Goal: Task Accomplishment & Management: Use online tool/utility

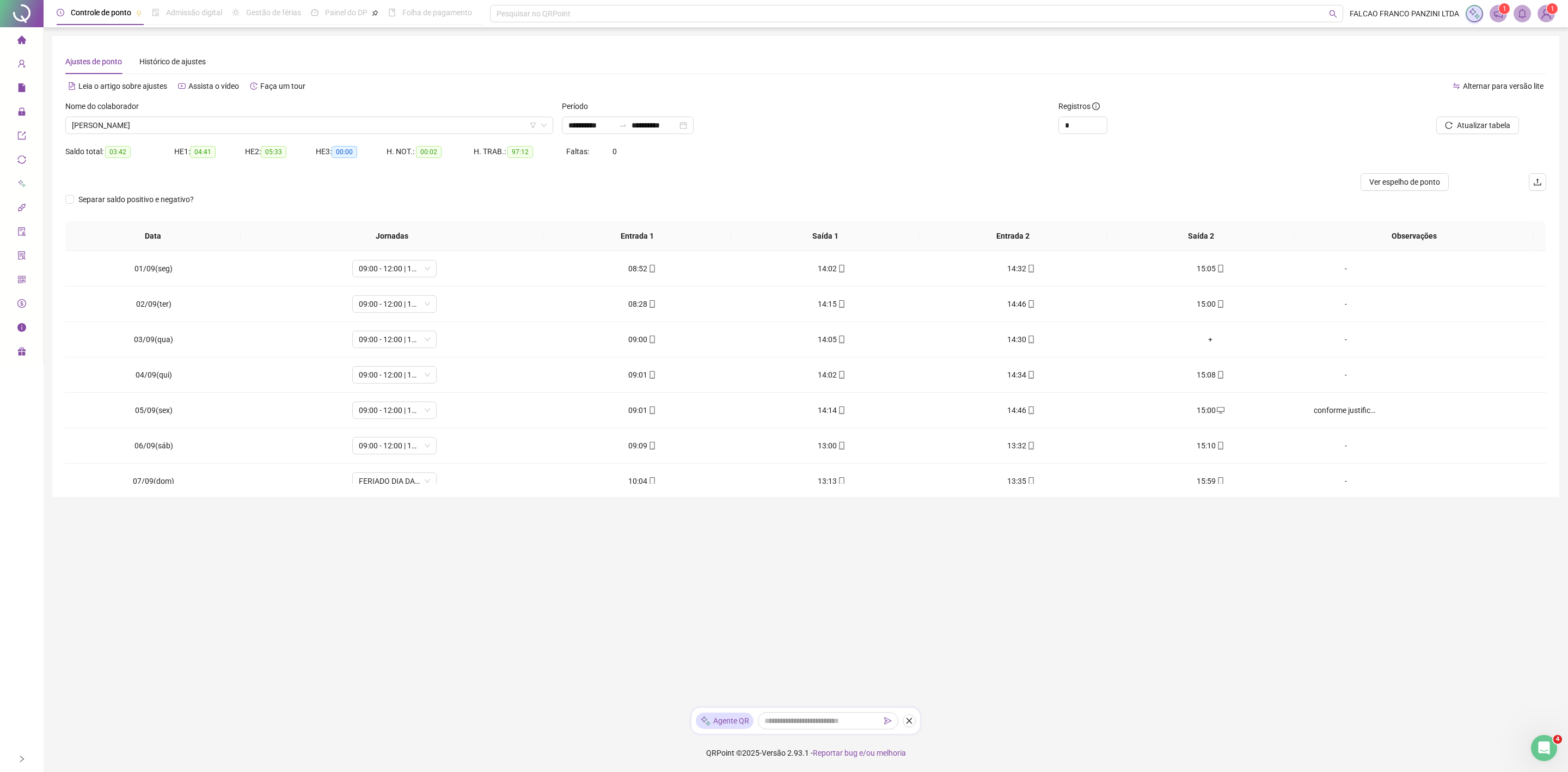
scroll to position [409, 0]
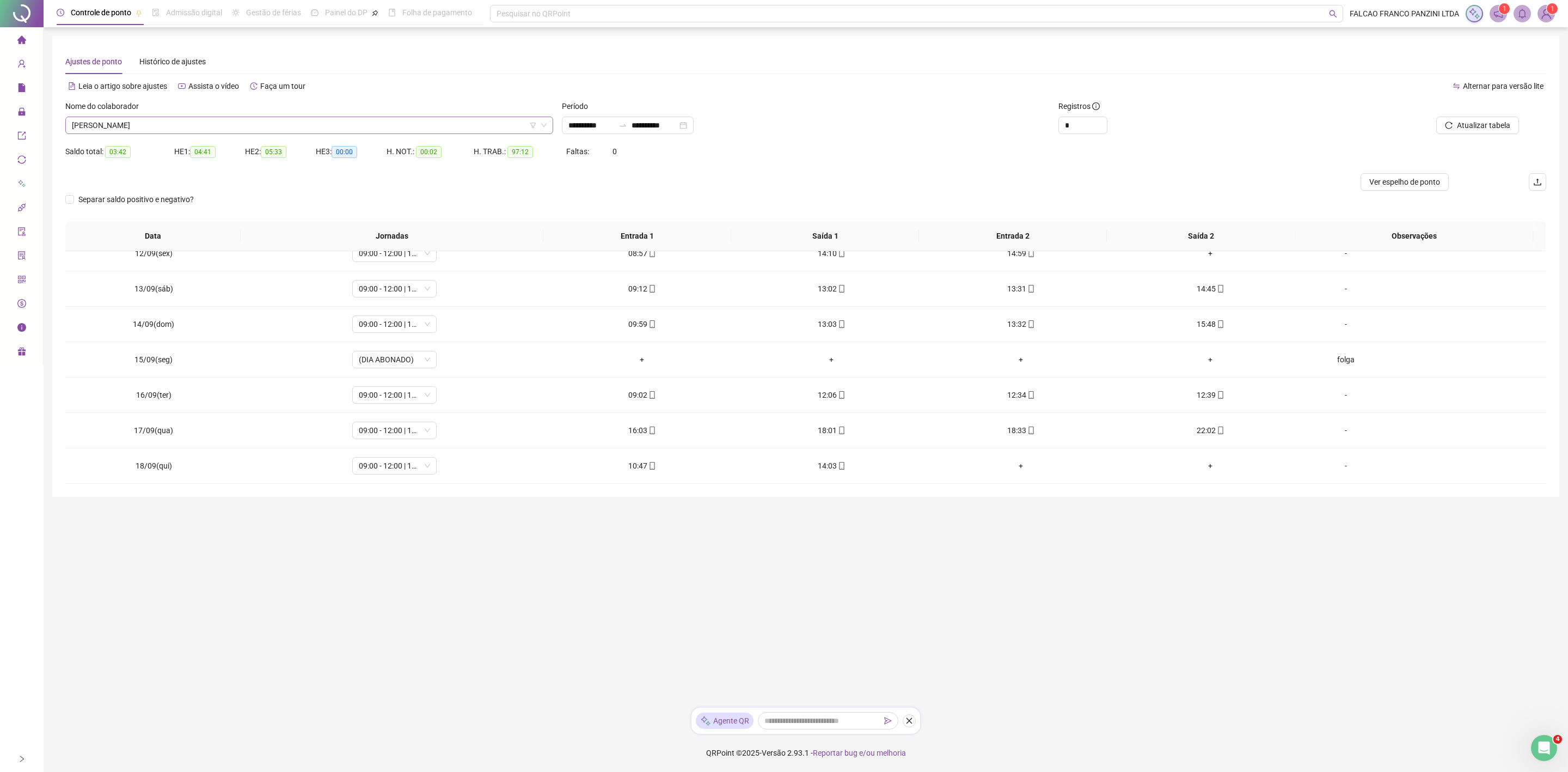
click at [239, 132] on span "[PERSON_NAME] [PERSON_NAME]" at bounding box center [309, 125] width 475 height 17
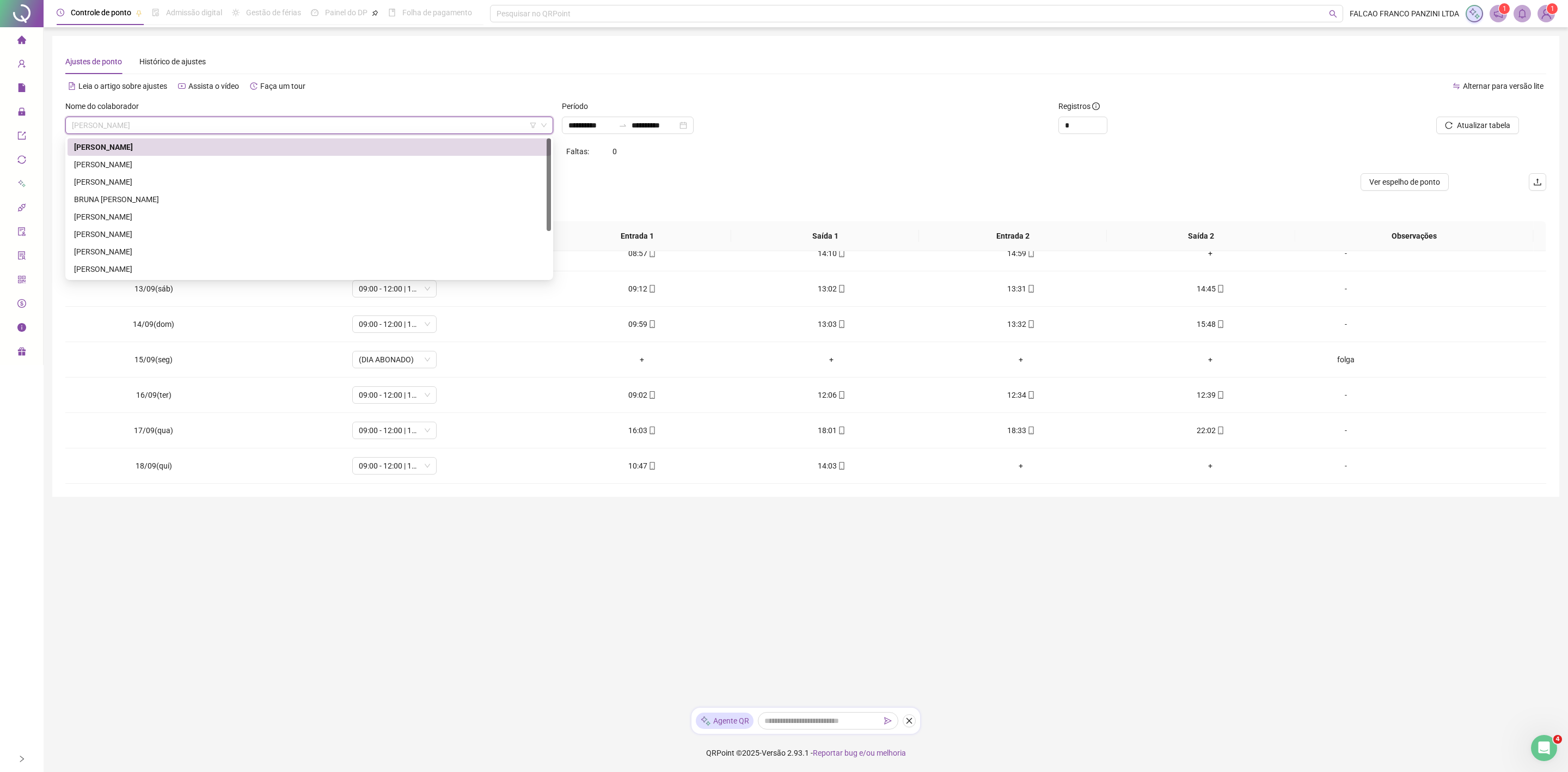
click at [210, 154] on div "[PERSON_NAME] [PERSON_NAME]" at bounding box center [309, 147] width 483 height 17
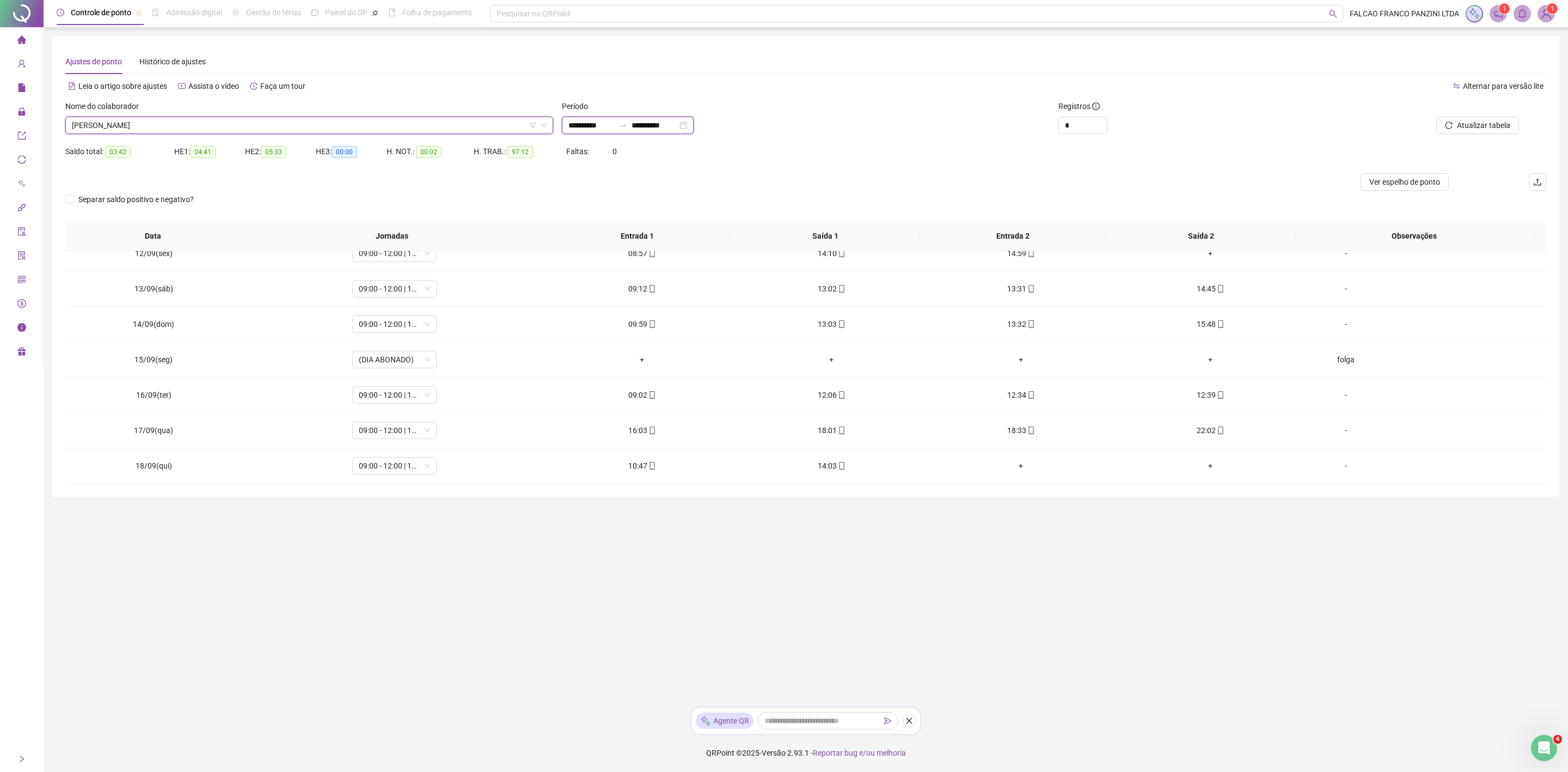
click at [605, 127] on input "**********" at bounding box center [592, 125] width 46 height 12
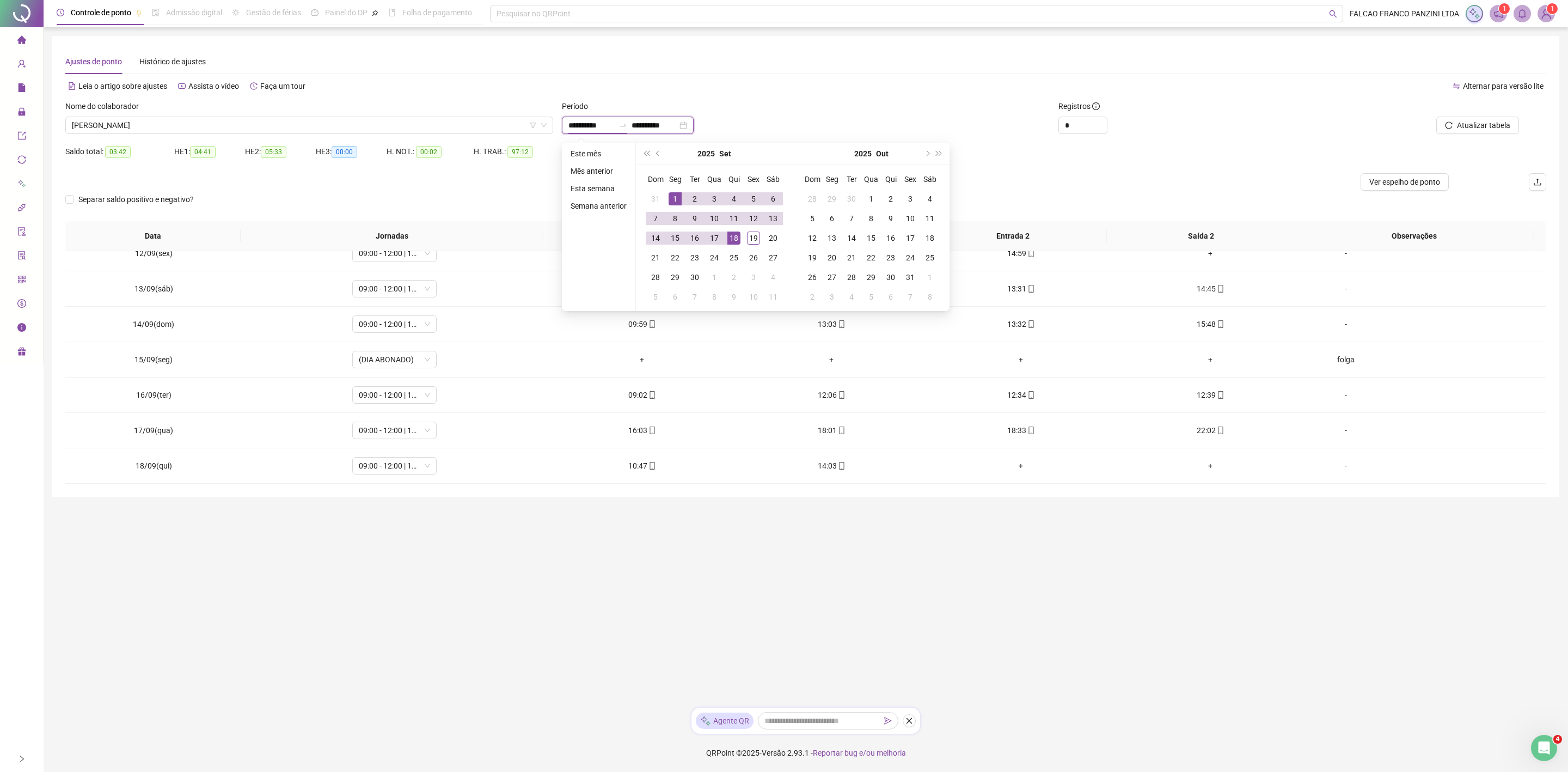
type input "**********"
click at [753, 235] on div "19" at bounding box center [753, 238] width 13 height 13
type input "**********"
click at [735, 235] on div "18" at bounding box center [734, 238] width 13 height 13
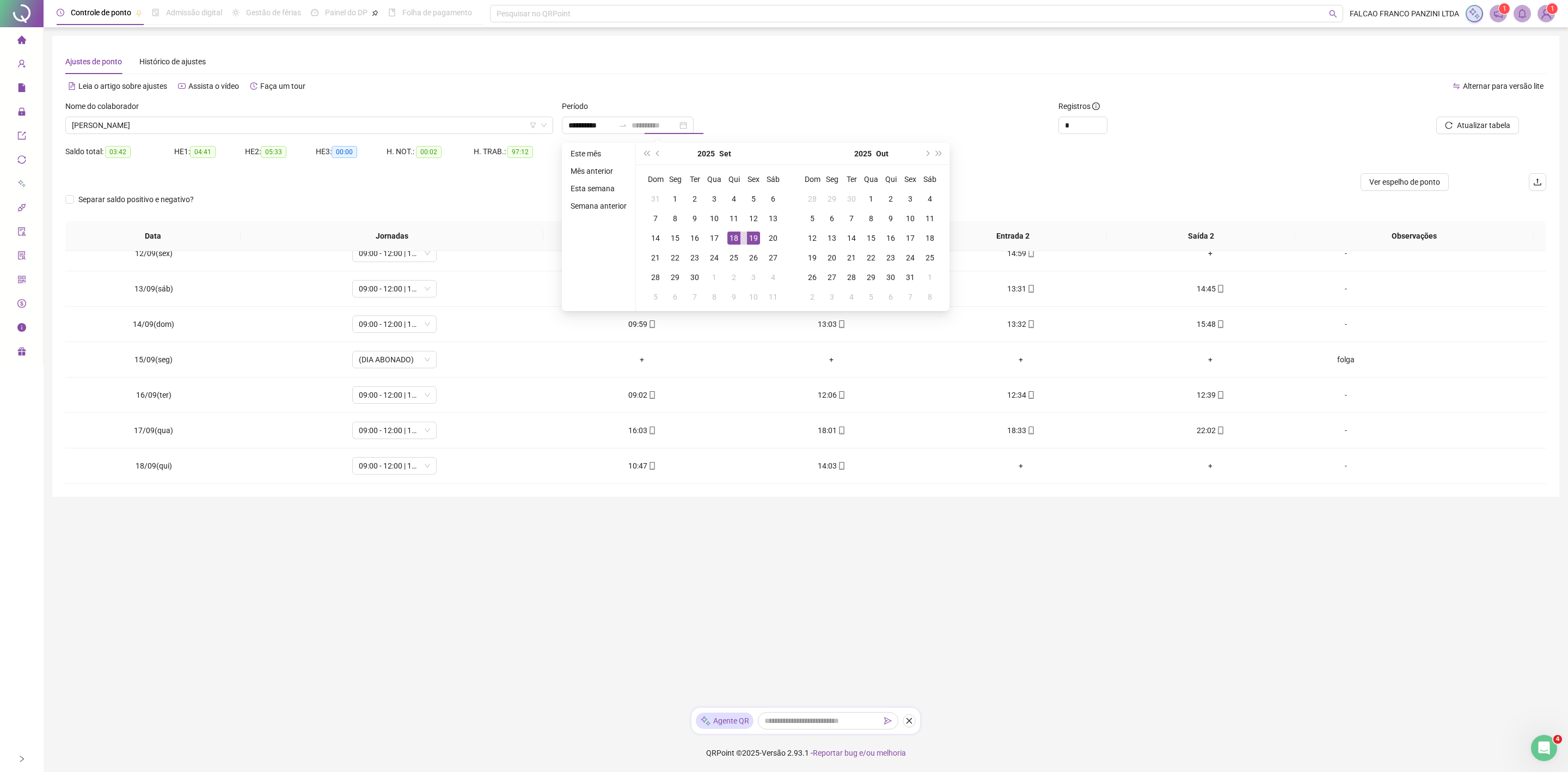
type input "**********"
click at [610, 128] on input "**********" at bounding box center [592, 125] width 46 height 12
type input "**********"
click at [673, 195] on div "1" at bounding box center [675, 199] width 13 height 13
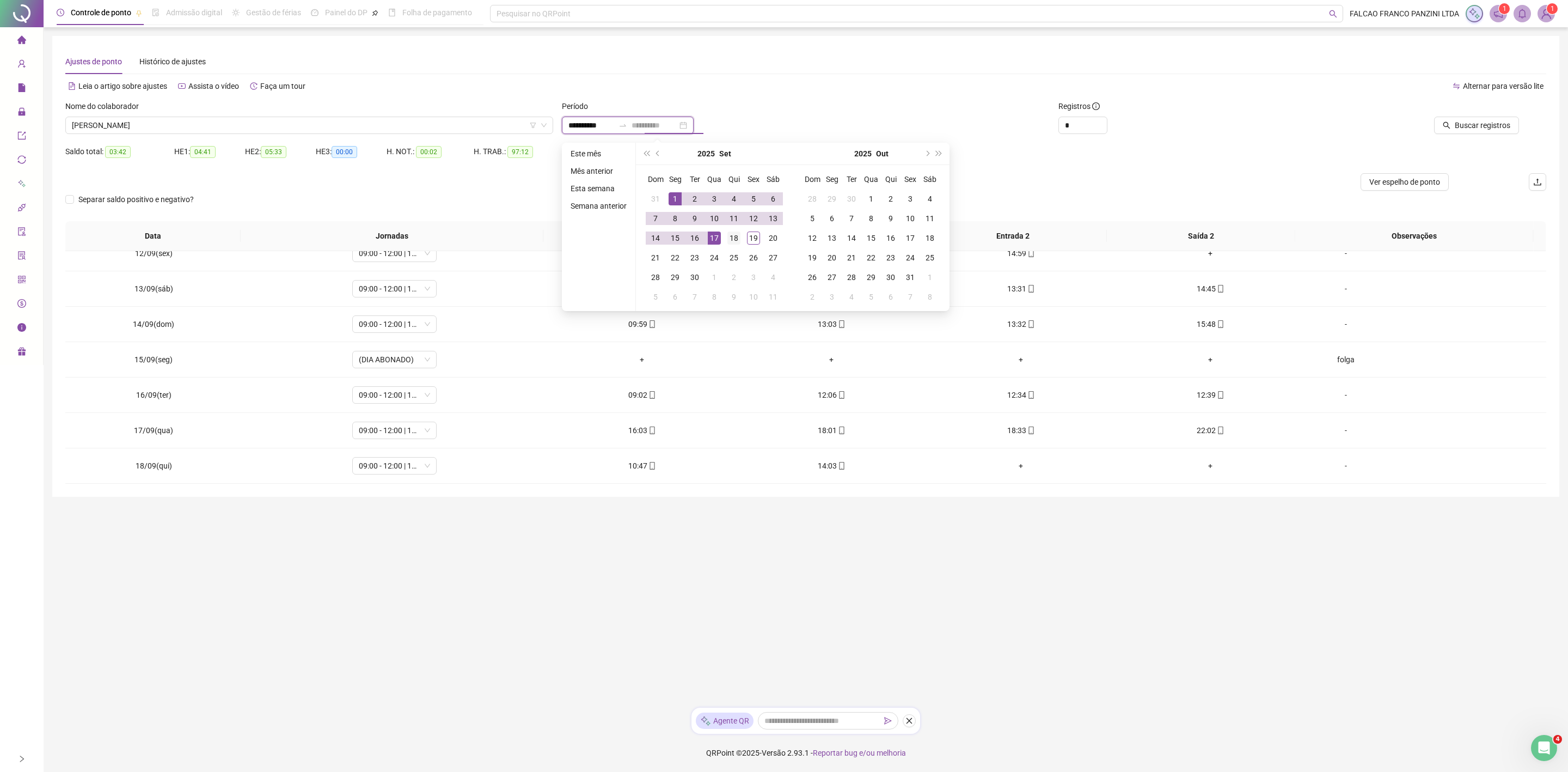
type input "**********"
click at [730, 236] on div "18" at bounding box center [734, 238] width 13 height 13
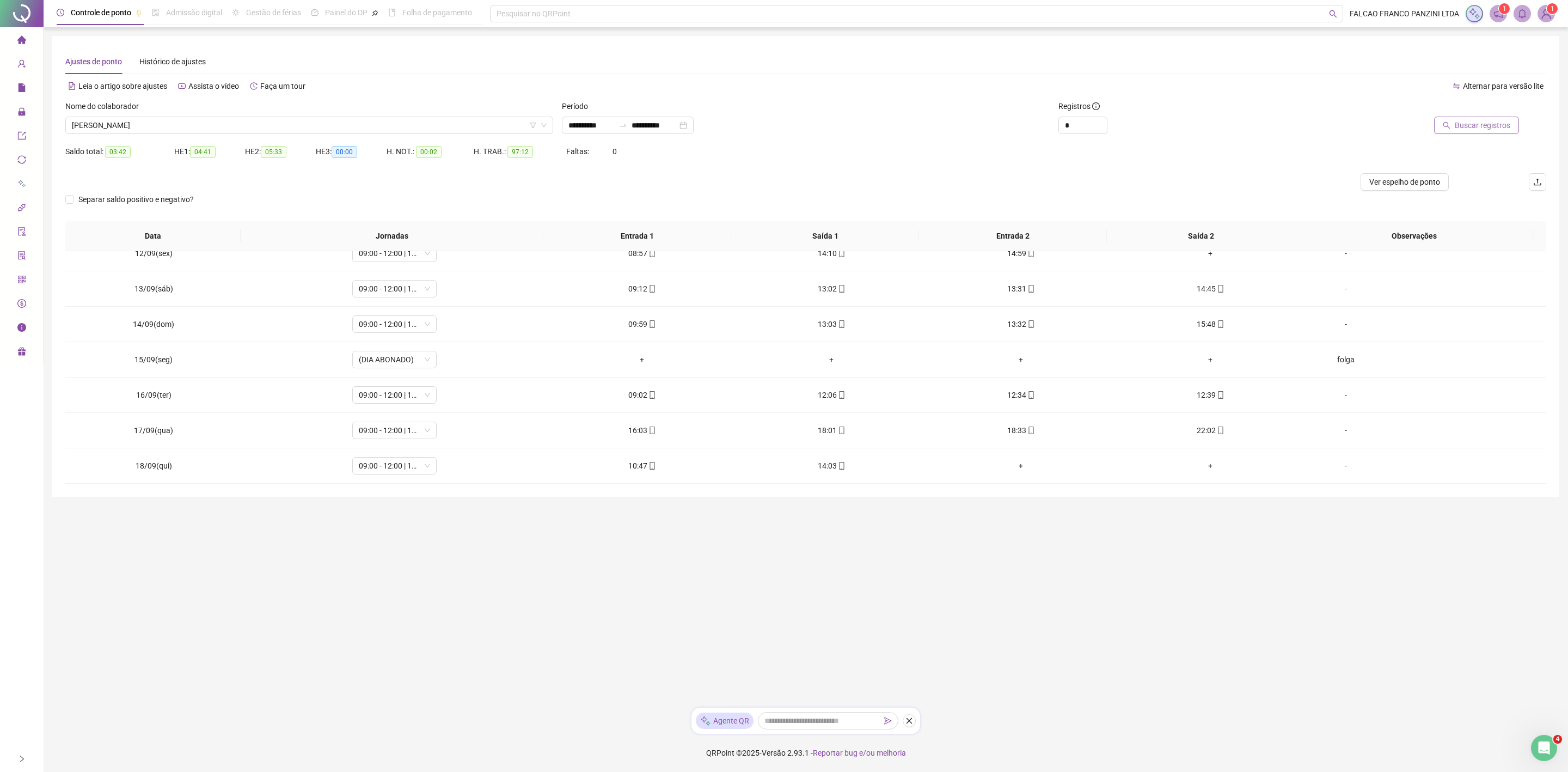
click at [1466, 128] on span "Buscar registros" at bounding box center [1483, 125] width 55 height 12
click at [329, 123] on span "[PERSON_NAME] [PERSON_NAME]" at bounding box center [309, 125] width 475 height 17
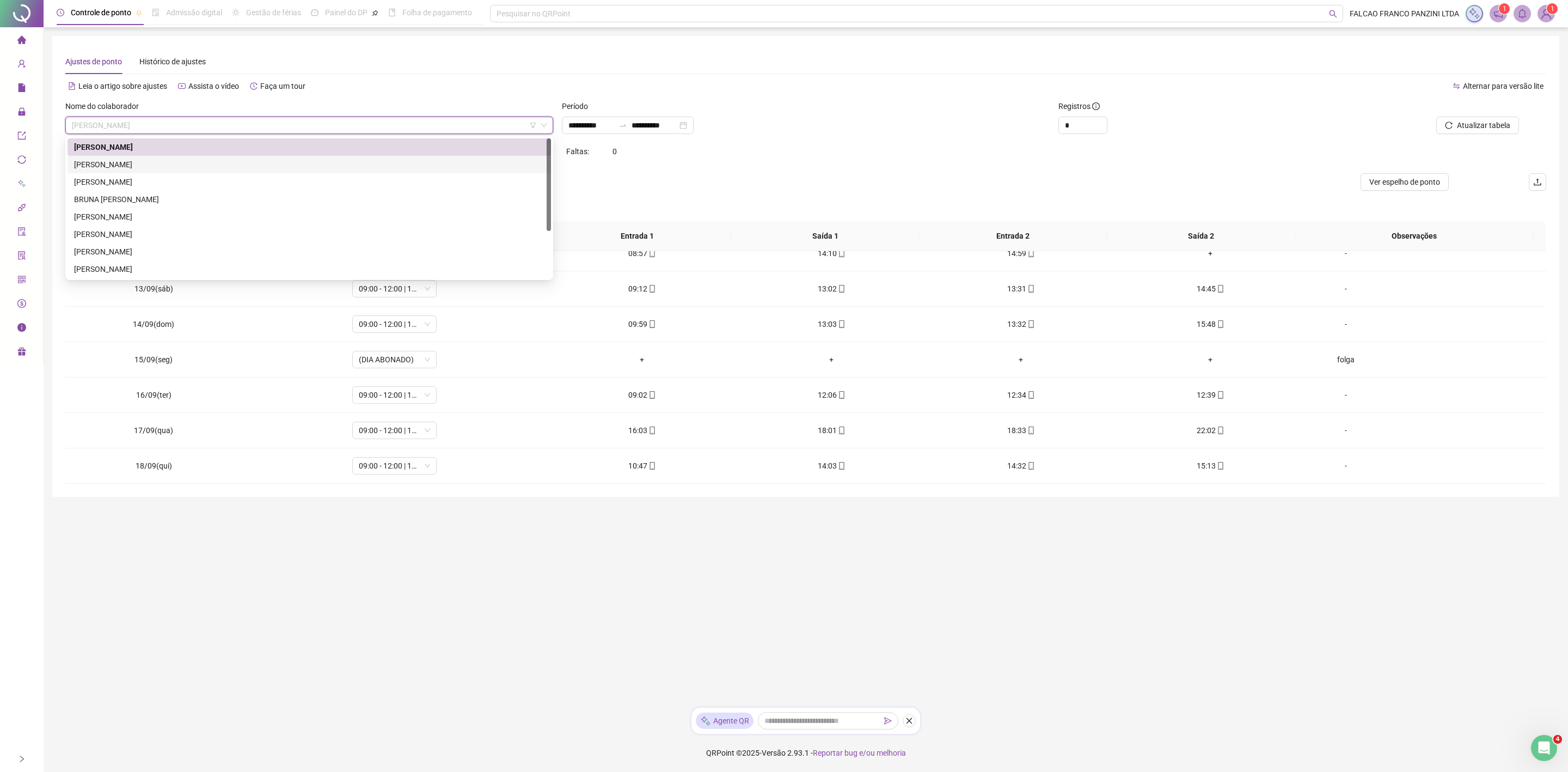
drag, startPoint x: 245, startPoint y: 164, endPoint x: 268, endPoint y: 157, distance: 24.0
click at [245, 164] on div "ALEXANDRE [PERSON_NAME] [PERSON_NAME]" at bounding box center [310, 164] width 470 height 12
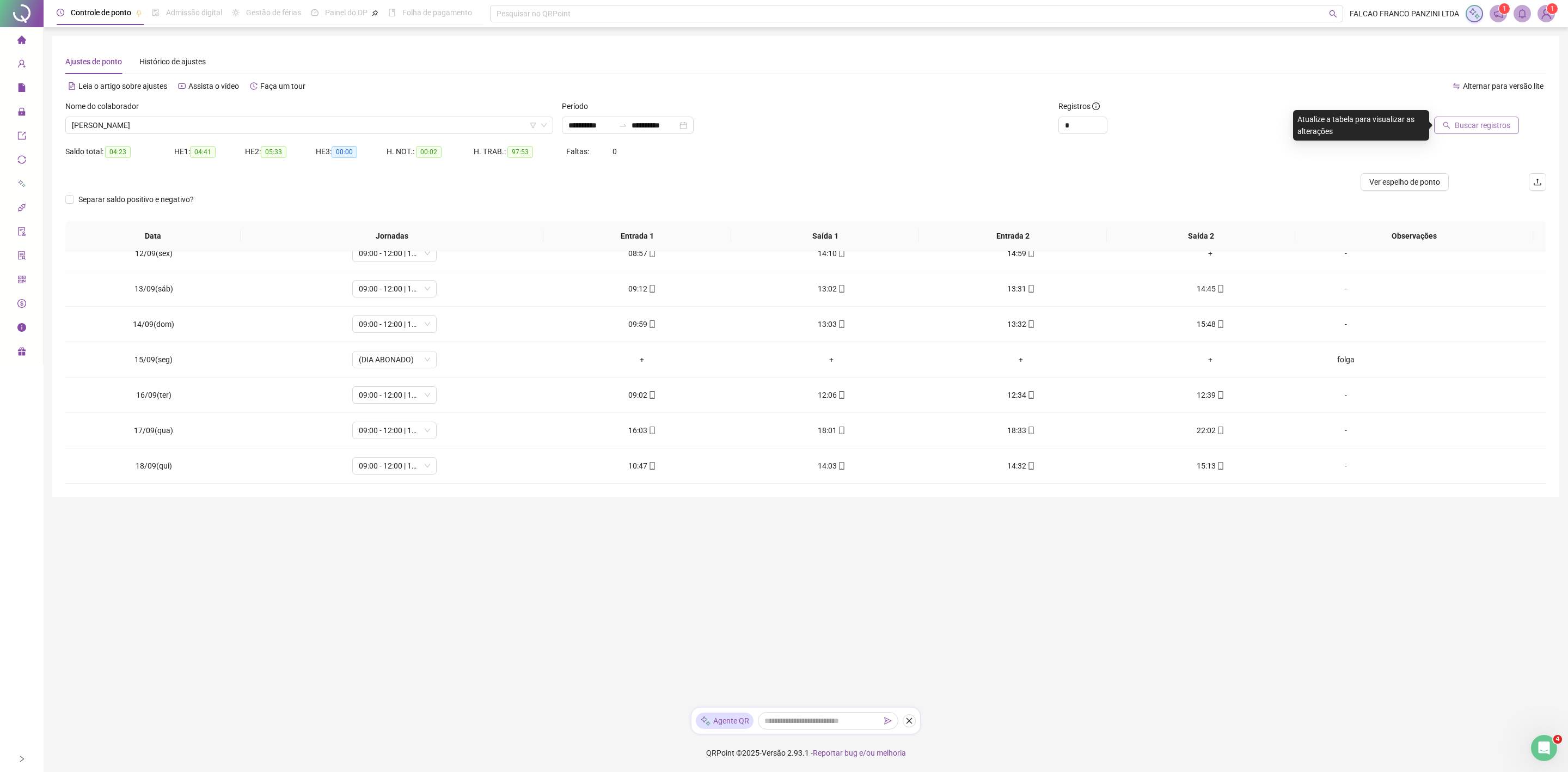
click at [1477, 128] on span "Buscar registros" at bounding box center [1483, 125] width 55 height 12
click at [1472, 128] on span "Atualizar tabela" at bounding box center [1483, 125] width 53 height 12
click at [236, 117] on span "ALEXANDRE [PERSON_NAME] [PERSON_NAME]" at bounding box center [309, 125] width 475 height 17
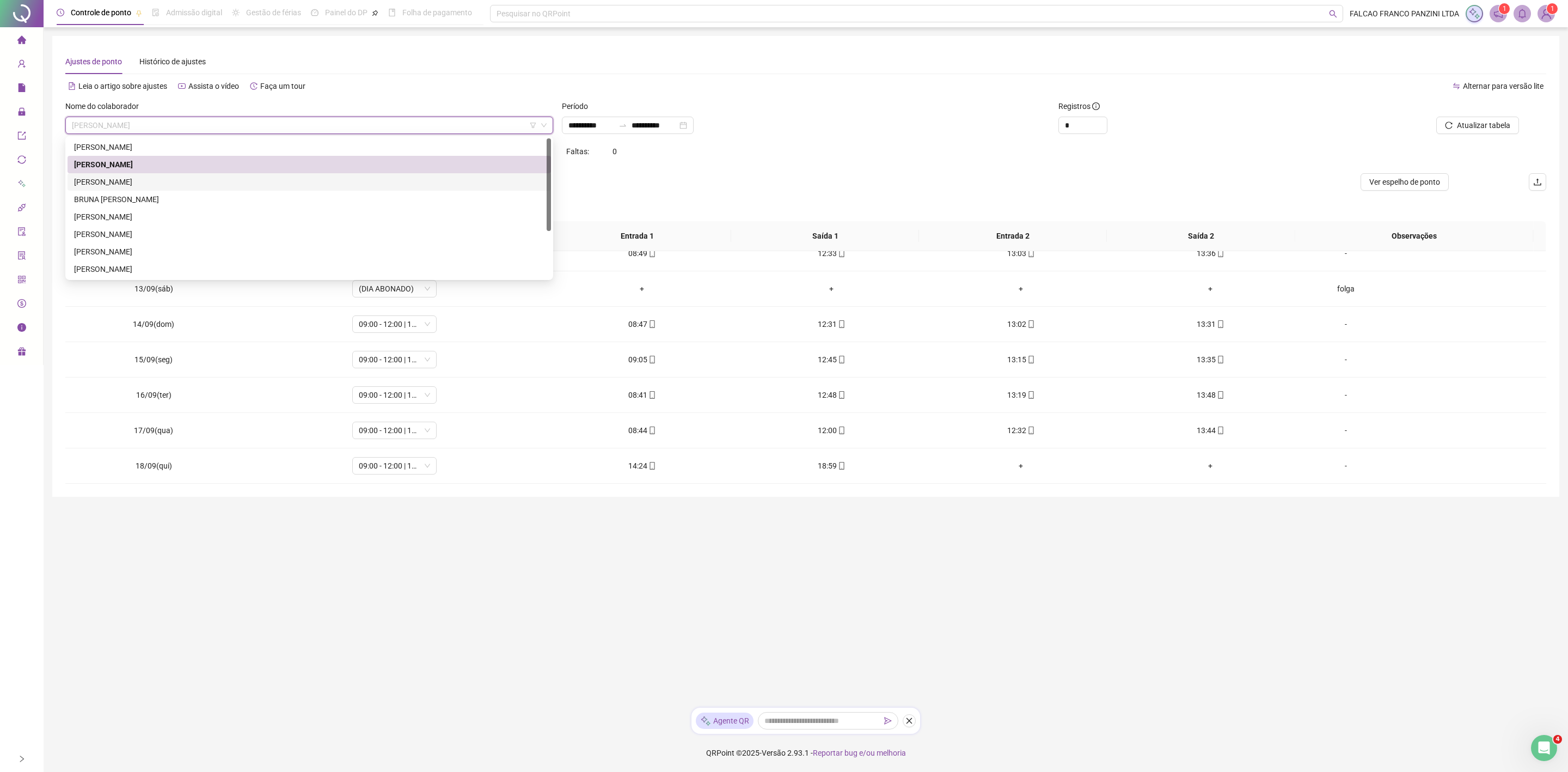
click at [175, 180] on div "[PERSON_NAME]" at bounding box center [310, 181] width 470 height 12
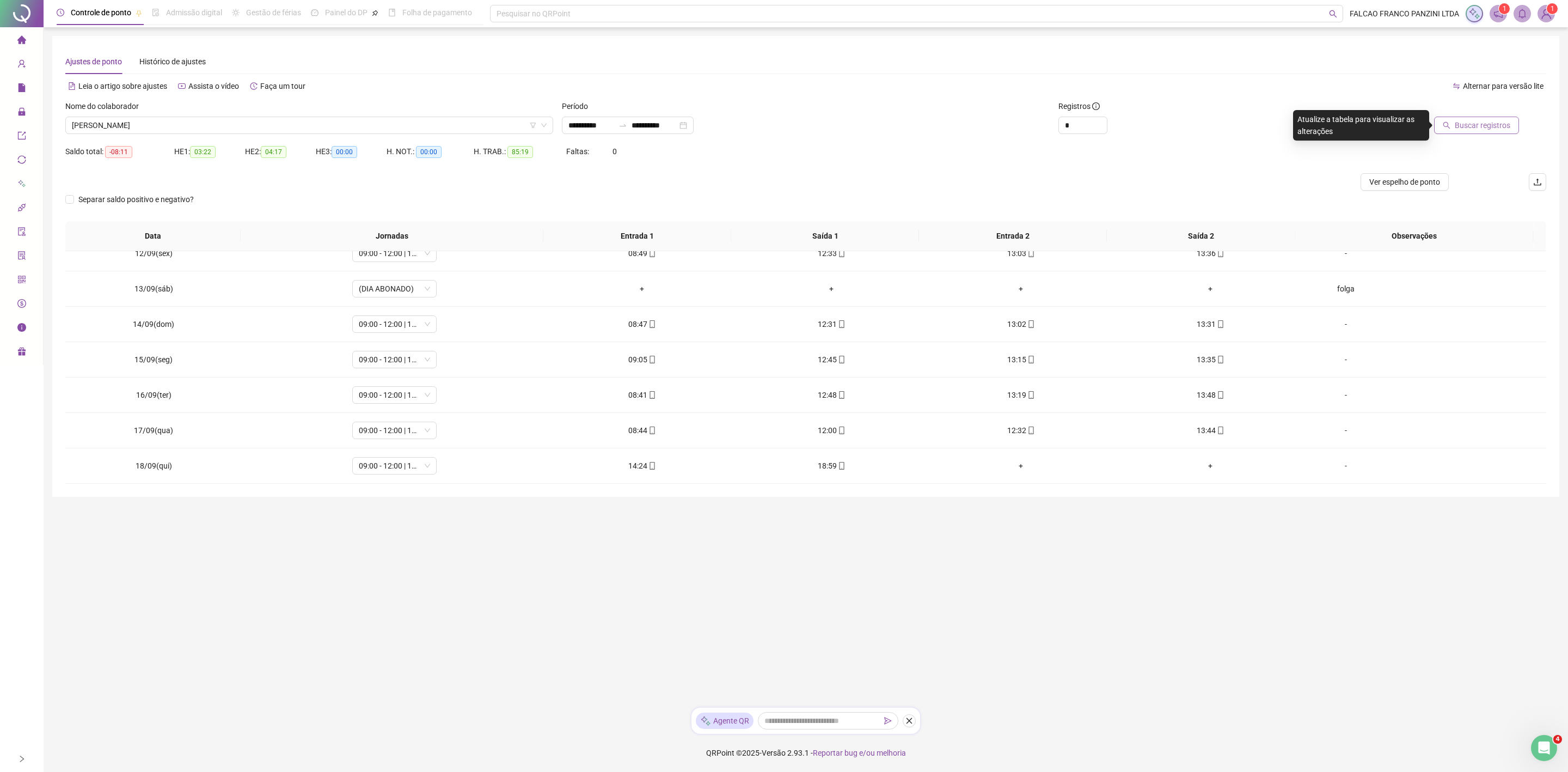
click at [1454, 128] on button "Buscar registros" at bounding box center [1476, 125] width 85 height 17
click at [187, 134] on div "Nome do colaborador ANDREY GOMES VIEIRA" at bounding box center [309, 121] width 497 height 42
click at [175, 129] on span "[PERSON_NAME]" at bounding box center [309, 125] width 475 height 17
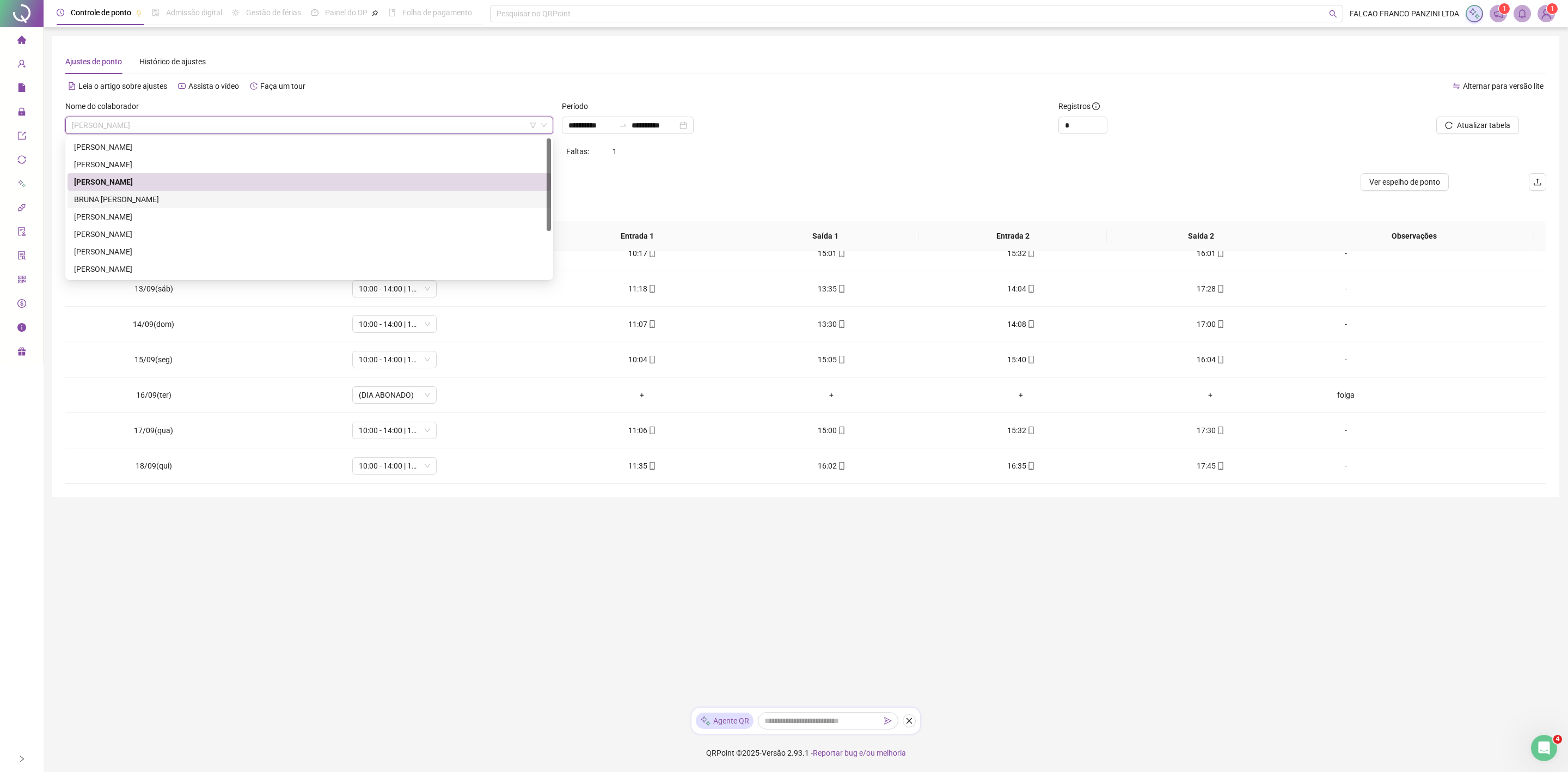
click at [123, 199] on div "BRUNA [PERSON_NAME]" at bounding box center [310, 199] width 470 height 12
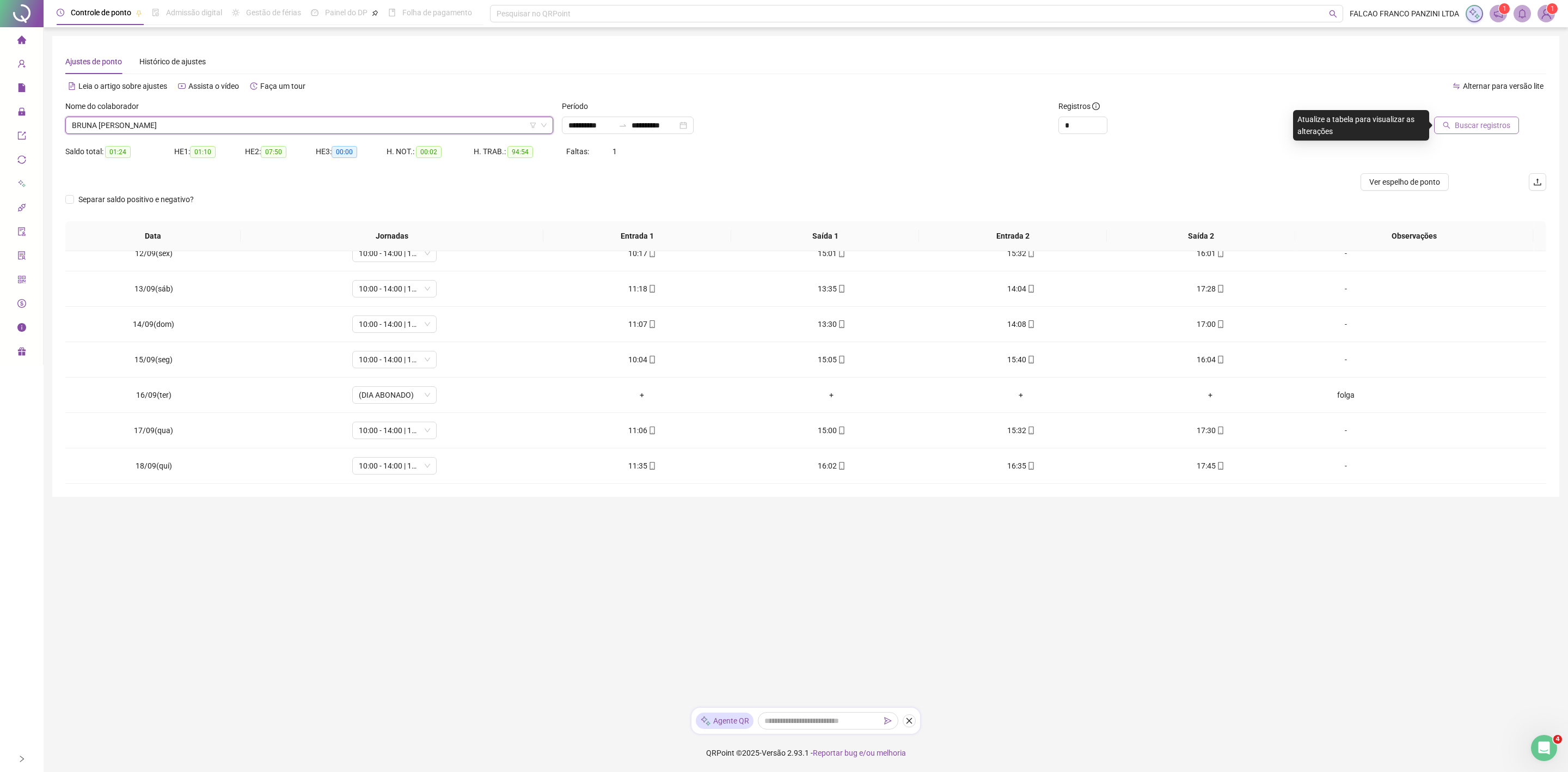
drag, startPoint x: 1461, startPoint y: 116, endPoint x: 1464, endPoint y: 121, distance: 5.8
click at [1462, 119] on div "Buscar registros" at bounding box center [1413, 117] width 212 height 34
click at [1467, 125] on span "Buscar registros" at bounding box center [1483, 125] width 55 height 12
click at [271, 131] on span "BRUNA [PERSON_NAME]" at bounding box center [309, 125] width 475 height 17
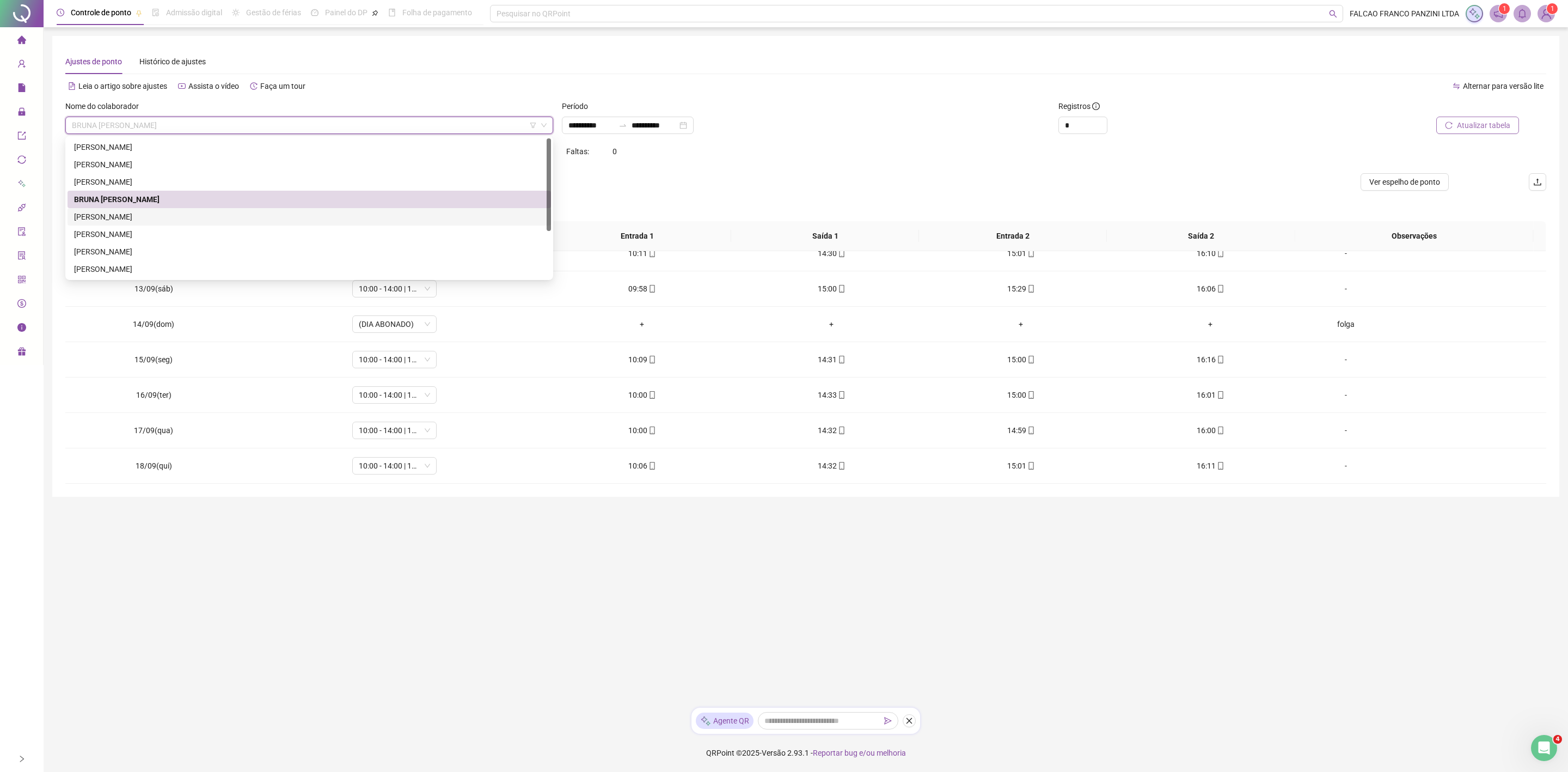
click at [201, 216] on div "[PERSON_NAME] [PERSON_NAME]" at bounding box center [310, 216] width 470 height 12
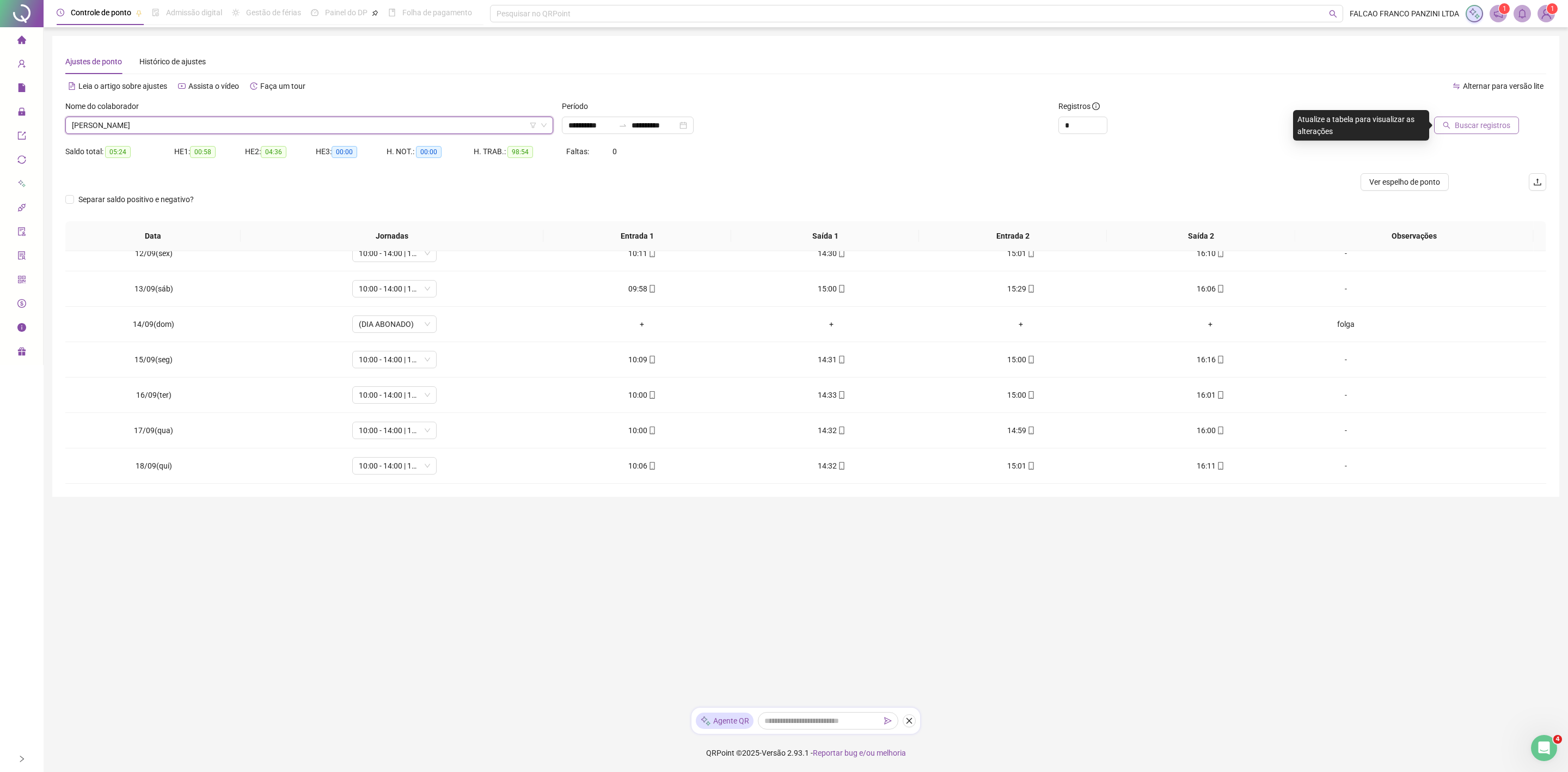
click at [1464, 130] on span "Buscar registros" at bounding box center [1483, 125] width 55 height 12
click at [392, 131] on span "[PERSON_NAME] [PERSON_NAME]" at bounding box center [309, 125] width 475 height 17
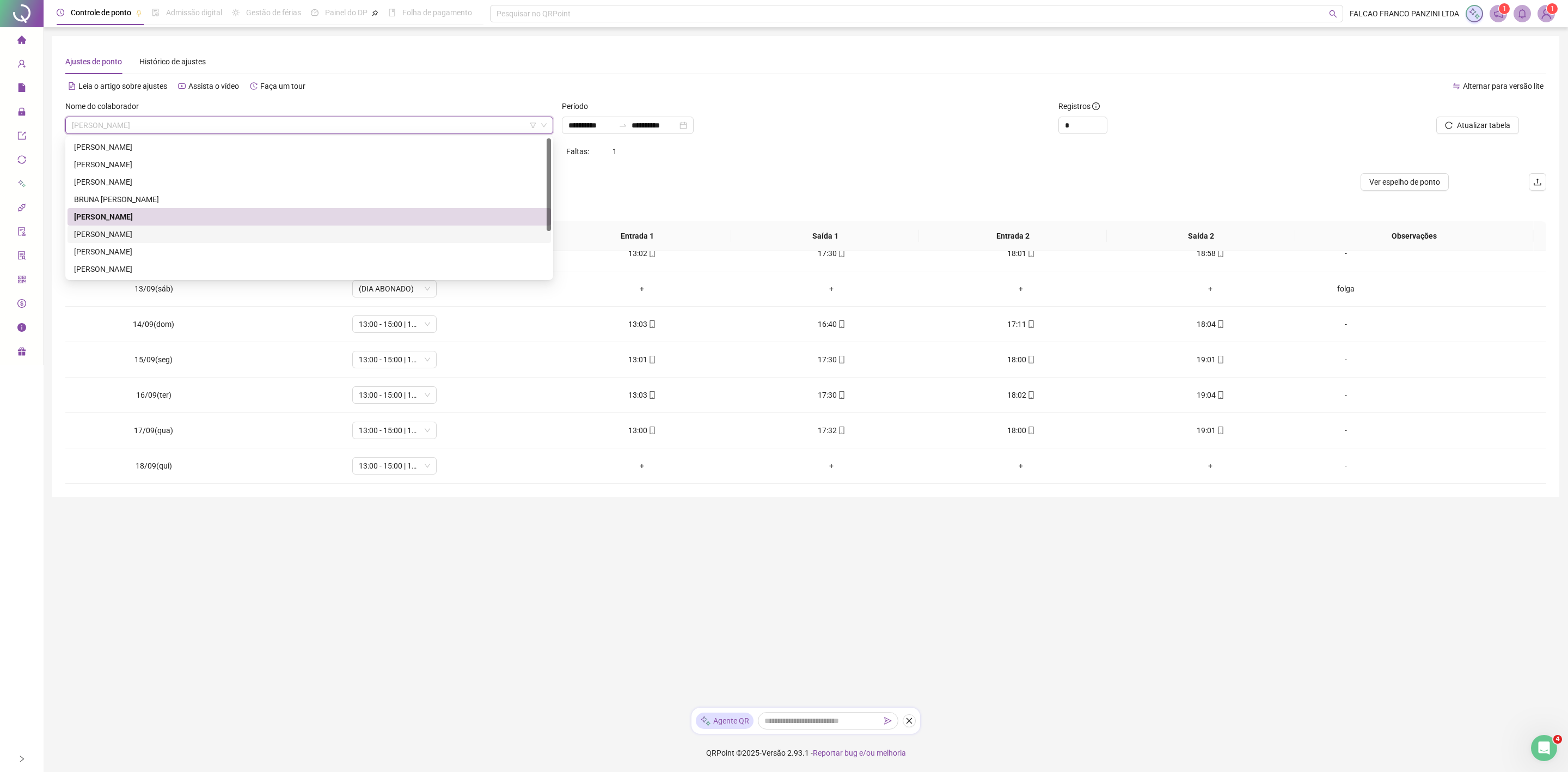
drag, startPoint x: 172, startPoint y: 235, endPoint x: 187, endPoint y: 233, distance: 15.1
click at [172, 234] on div "[PERSON_NAME] [PERSON_NAME]" at bounding box center [310, 233] width 470 height 12
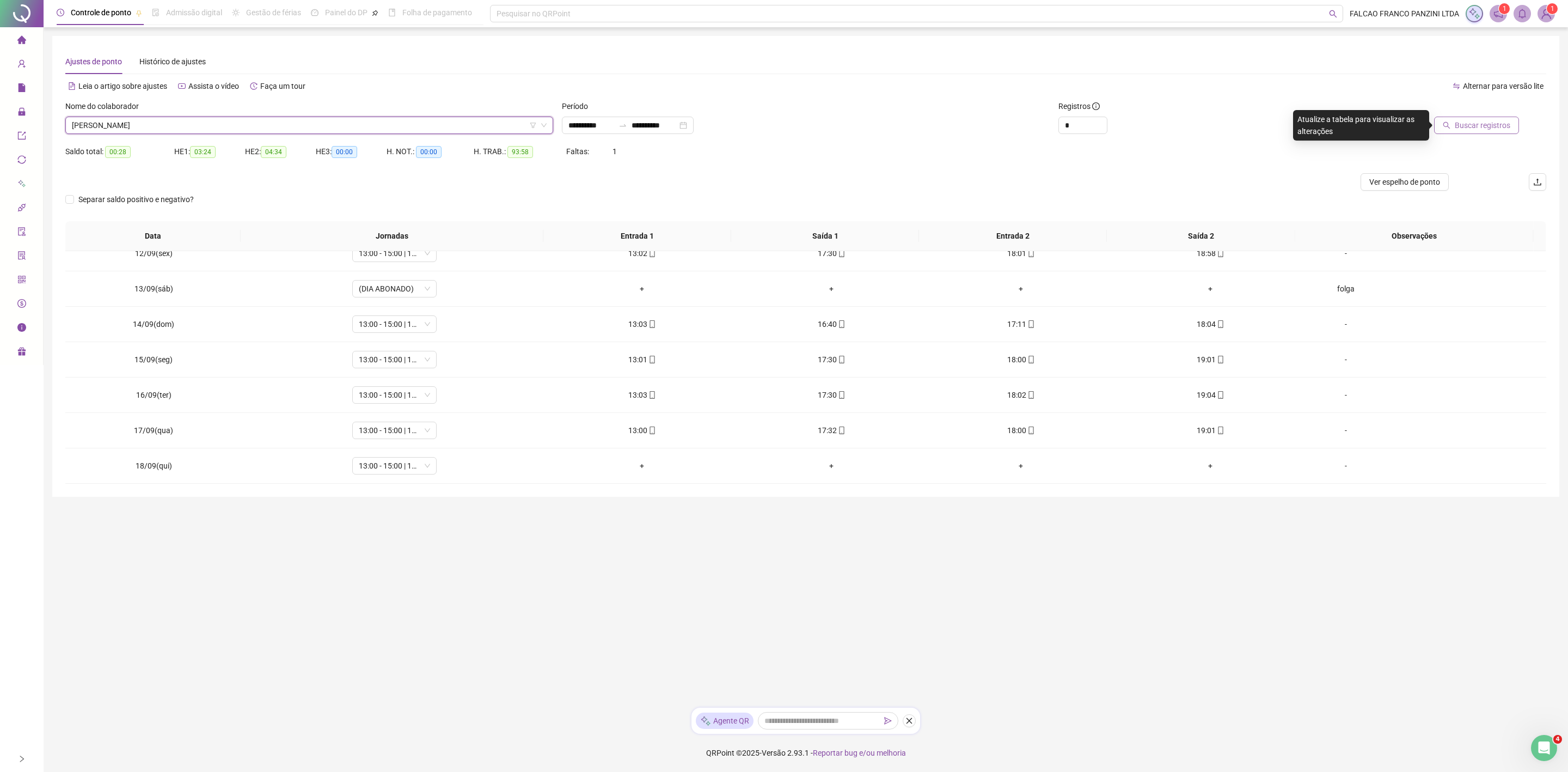
click at [1450, 128] on icon "search" at bounding box center [1447, 125] width 7 height 7
click at [357, 117] on span "[PERSON_NAME] [PERSON_NAME]" at bounding box center [309, 125] width 475 height 17
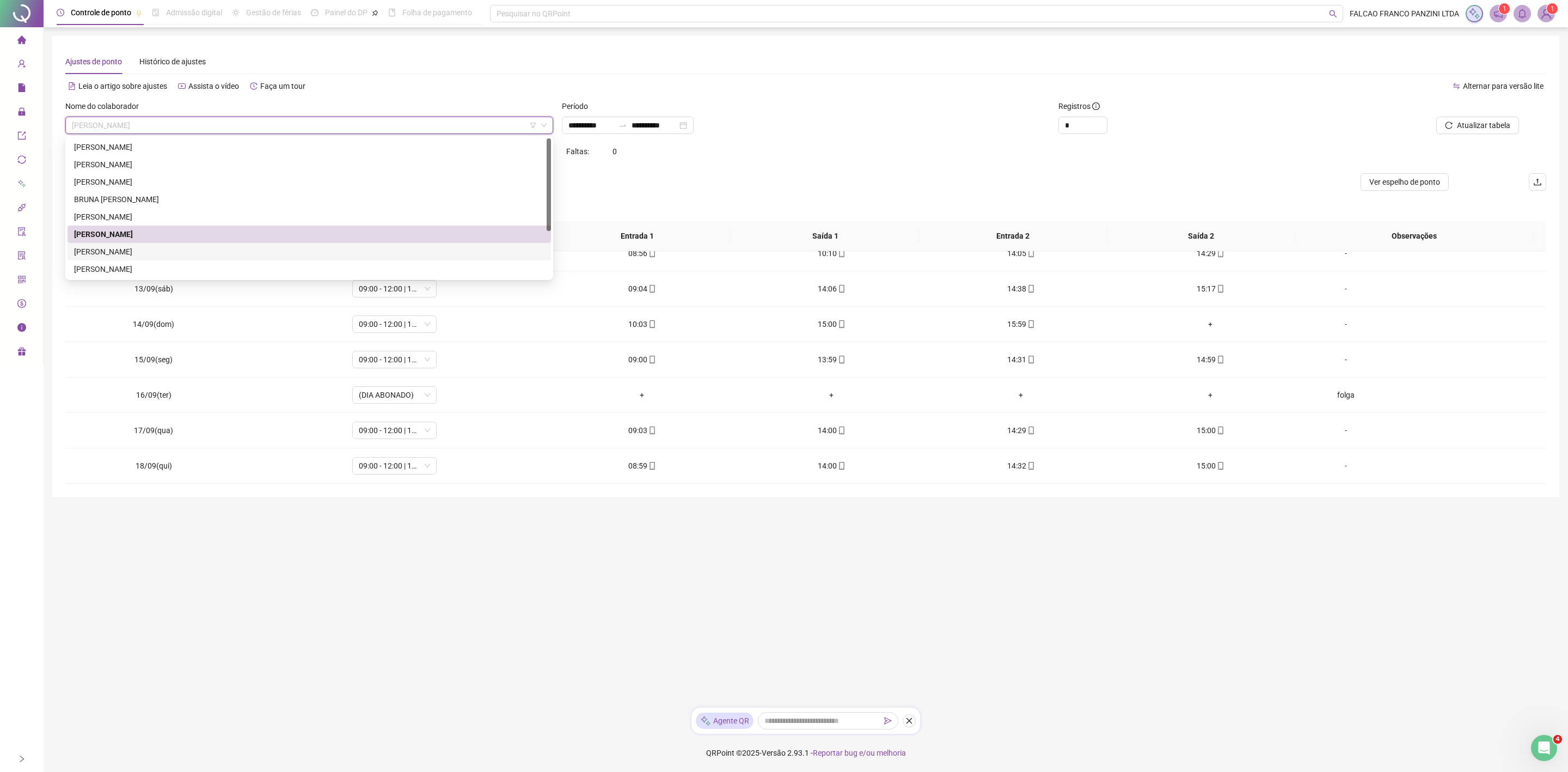
click at [184, 250] on div "KERONLAY [PERSON_NAME] [PERSON_NAME]" at bounding box center [310, 251] width 470 height 12
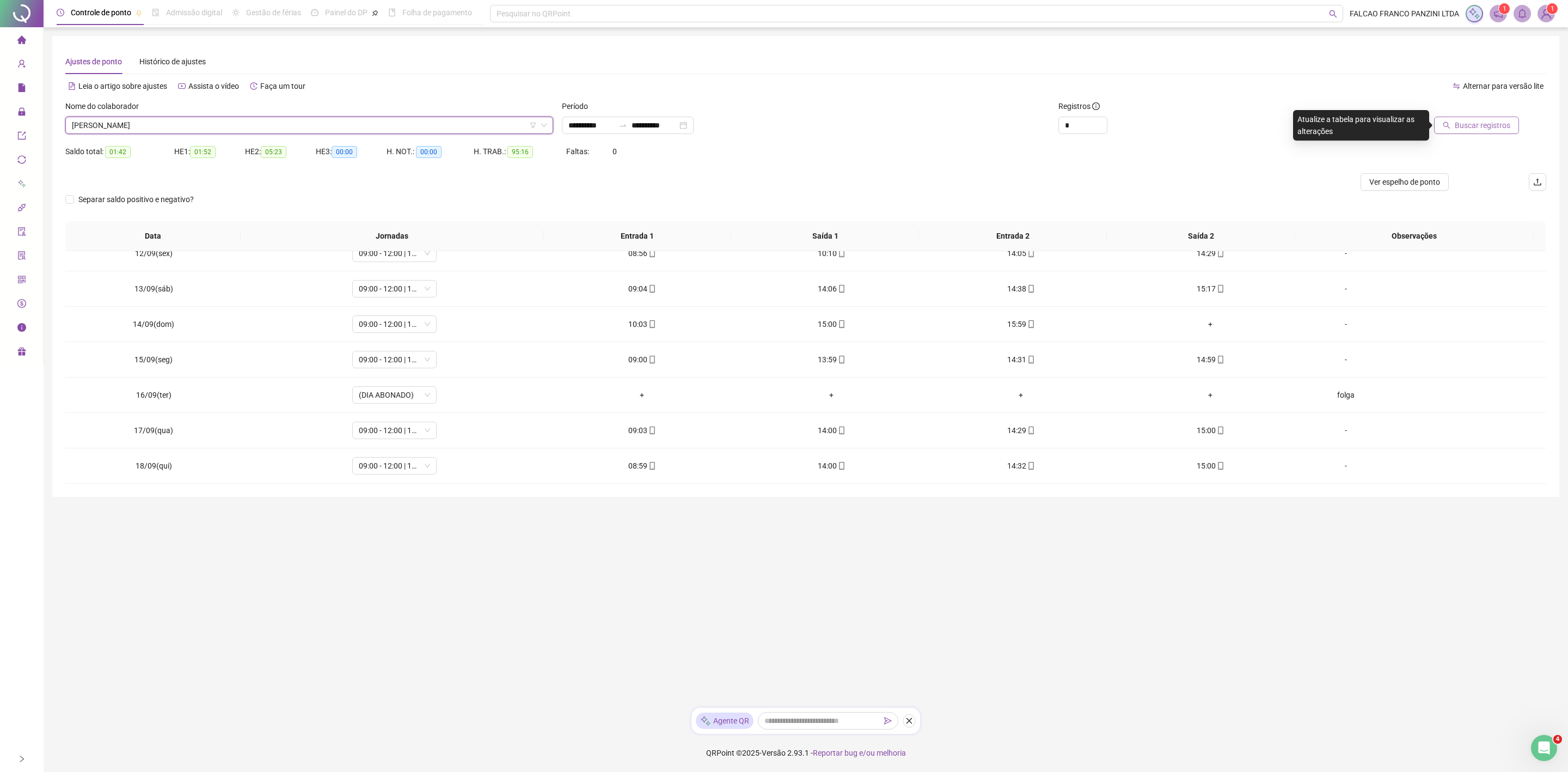
click at [1465, 122] on span "Buscar registros" at bounding box center [1483, 125] width 55 height 12
click at [342, 117] on div "KERONLAY [PERSON_NAME] [PERSON_NAME]" at bounding box center [309, 125] width 488 height 17
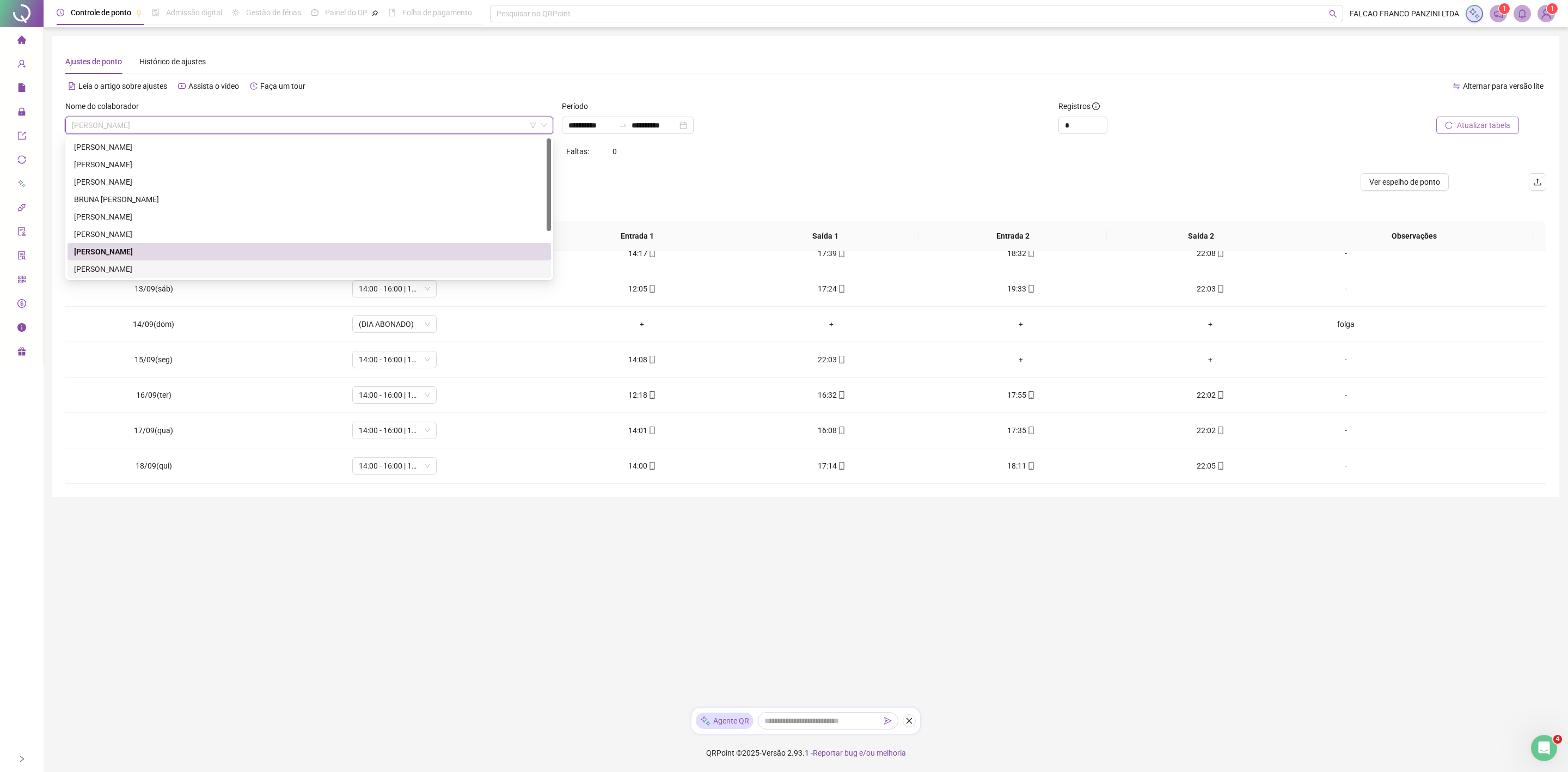
click at [213, 266] on div "[PERSON_NAME]" at bounding box center [310, 268] width 470 height 12
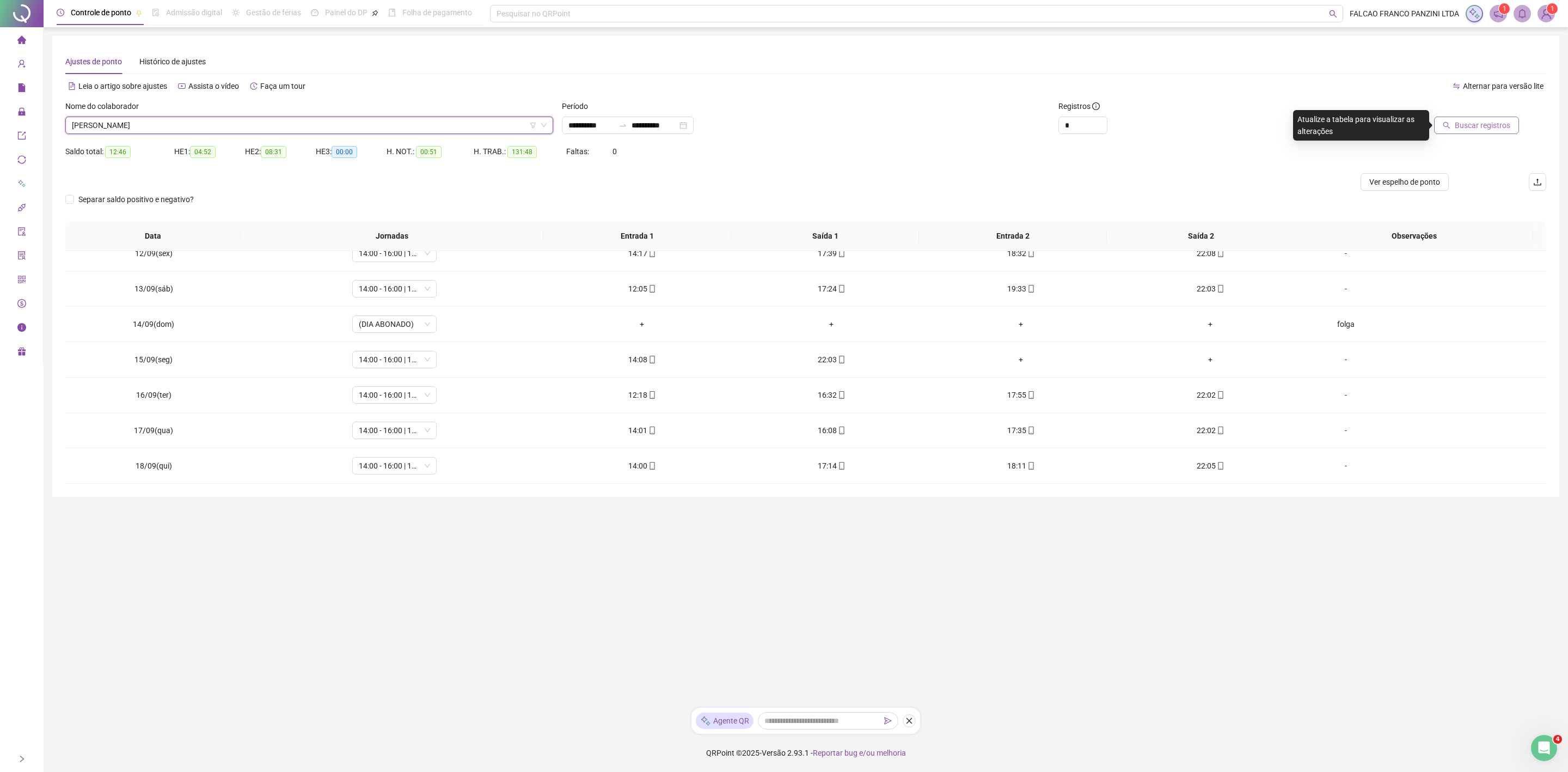
click at [1475, 128] on span "Buscar registros" at bounding box center [1483, 125] width 55 height 12
click at [427, 124] on span "[PERSON_NAME]" at bounding box center [309, 125] width 475 height 17
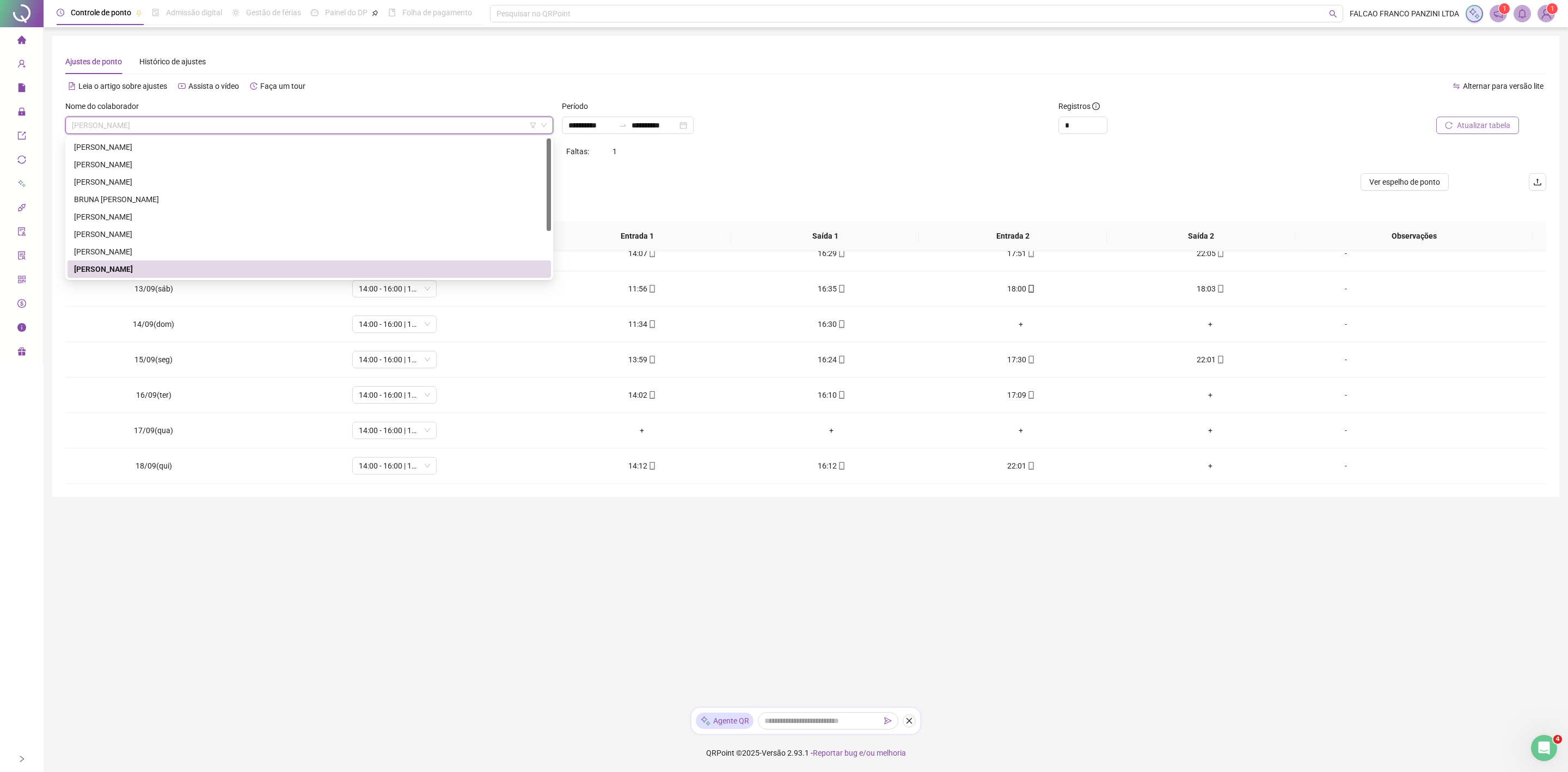
scroll to position [69, 0]
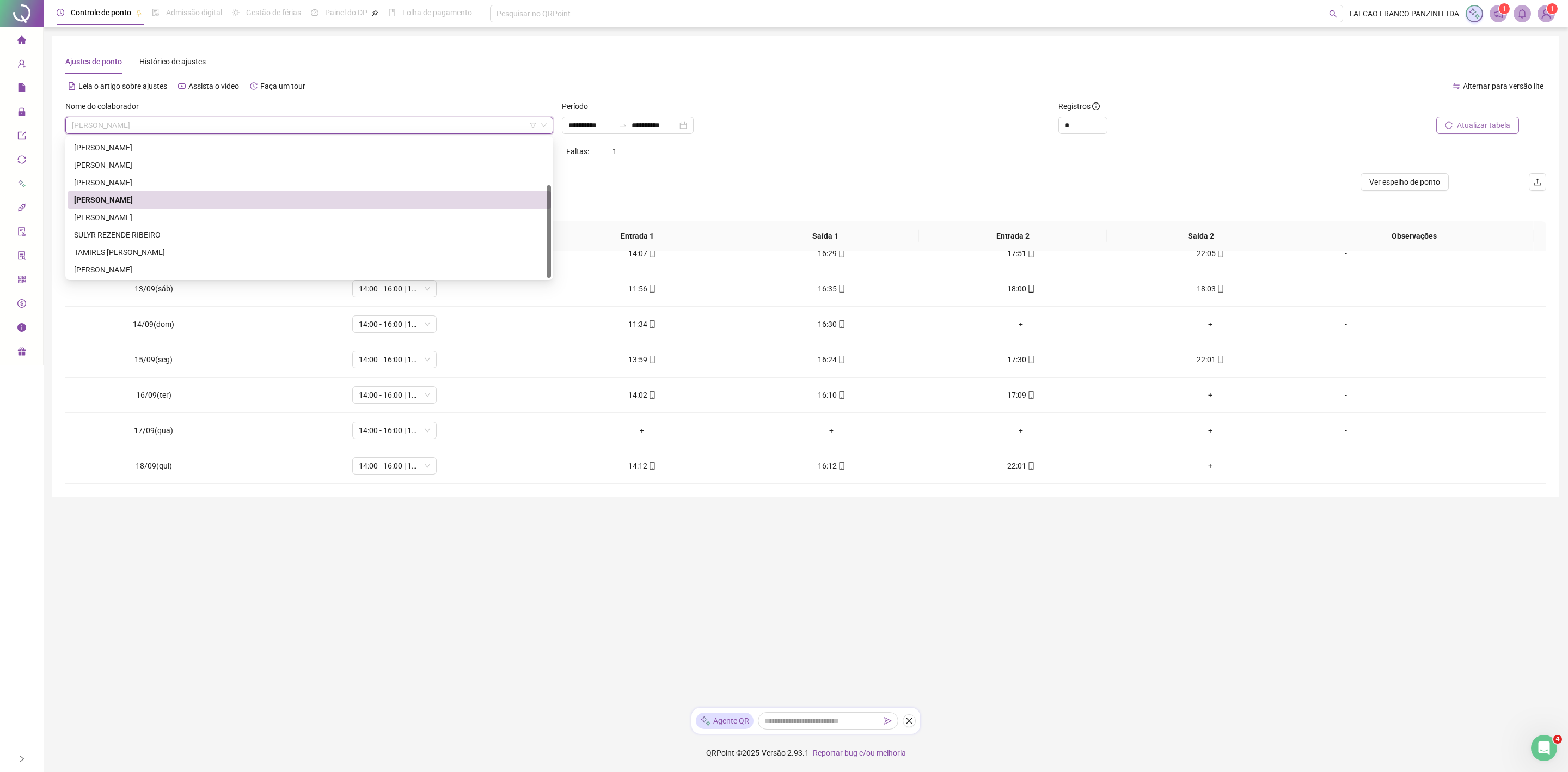
click at [145, 215] on div "[PERSON_NAME] ALVESDE [PERSON_NAME]" at bounding box center [310, 217] width 470 height 12
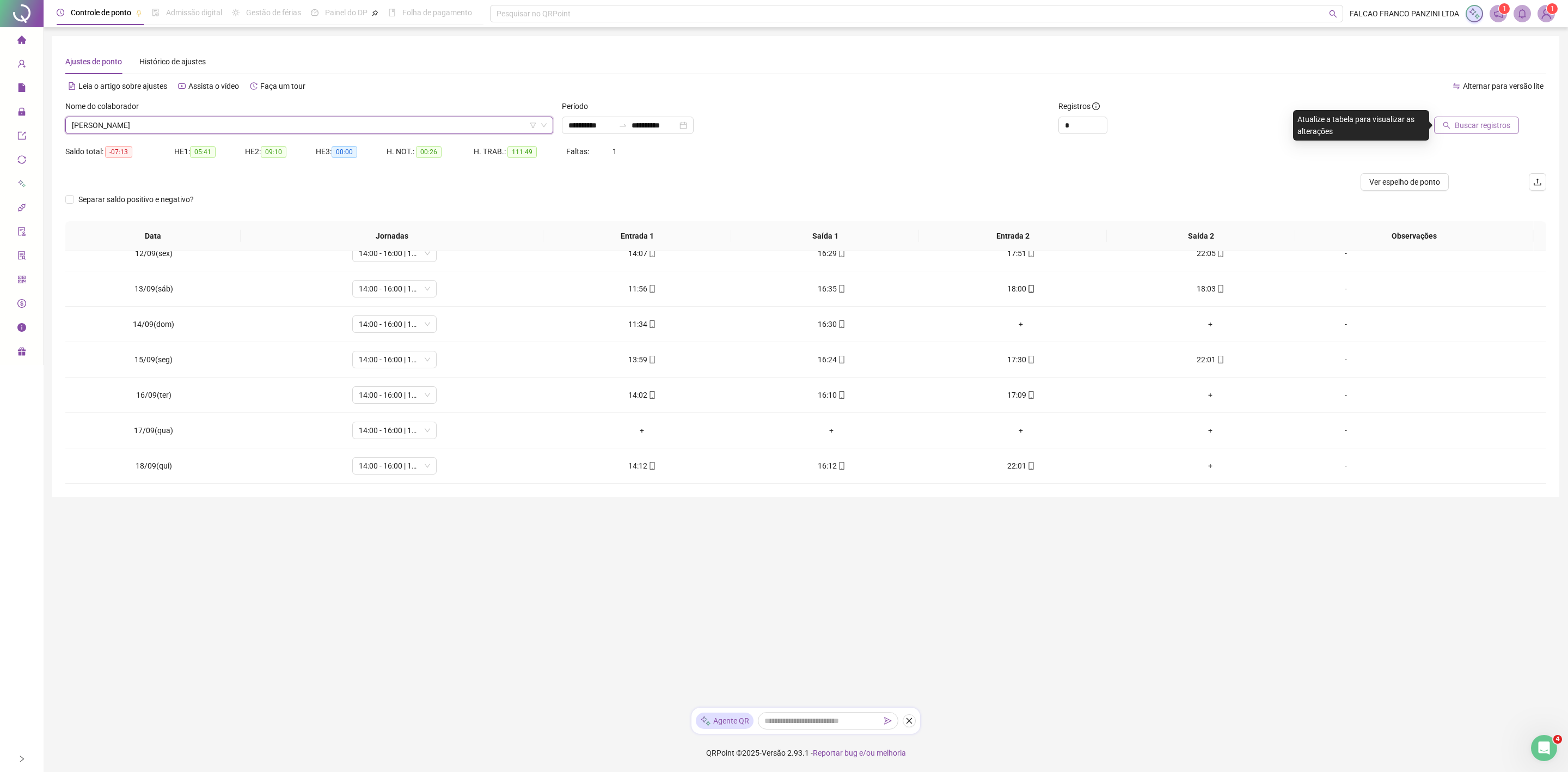
click at [1507, 128] on span "Buscar registros" at bounding box center [1483, 125] width 55 height 12
click at [182, 119] on span "[PERSON_NAME] ALVESDE [PERSON_NAME]" at bounding box center [309, 125] width 475 height 17
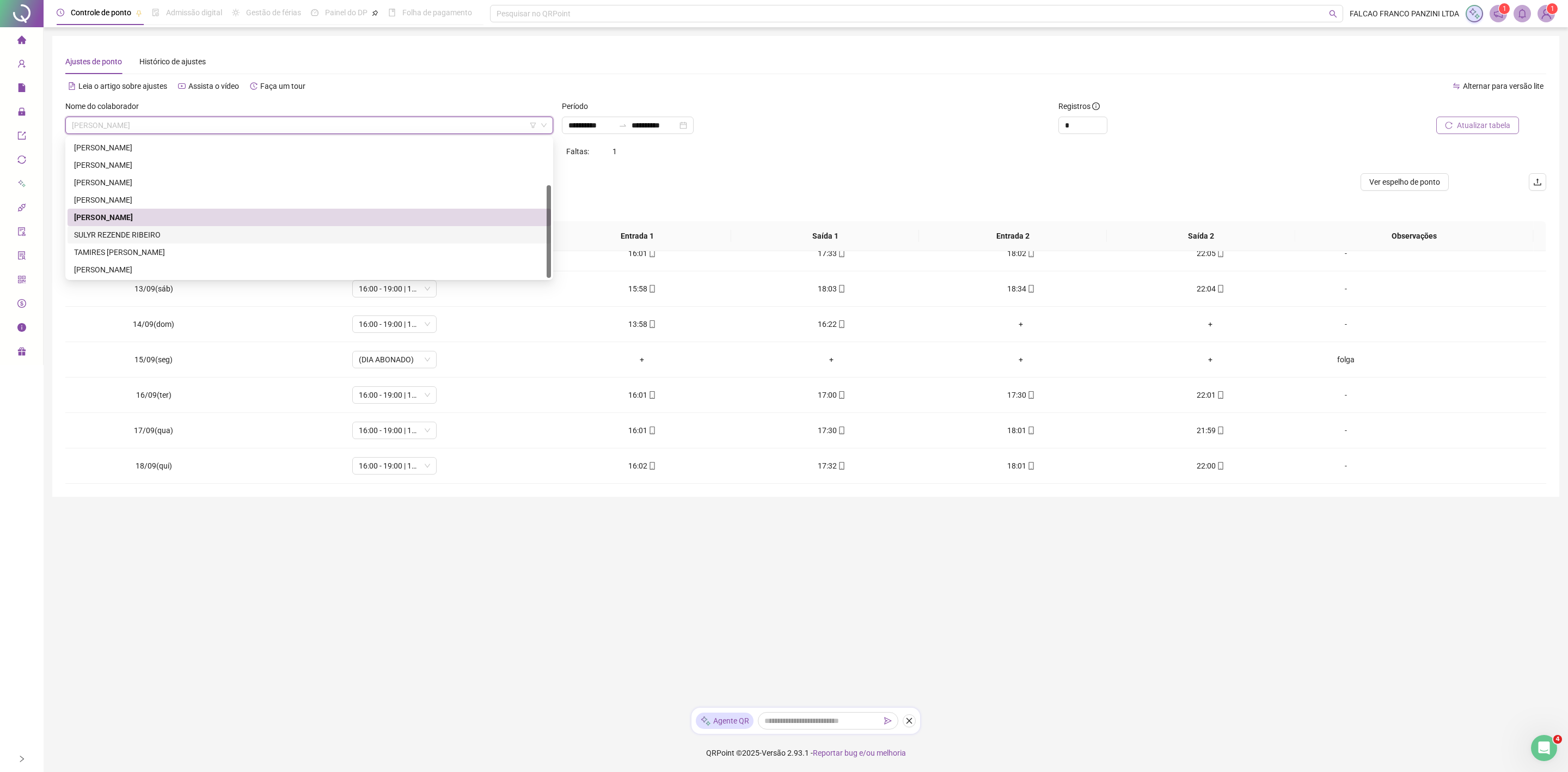
click at [156, 230] on div "SULYR REZENDE RIBEIRO" at bounding box center [310, 234] width 470 height 12
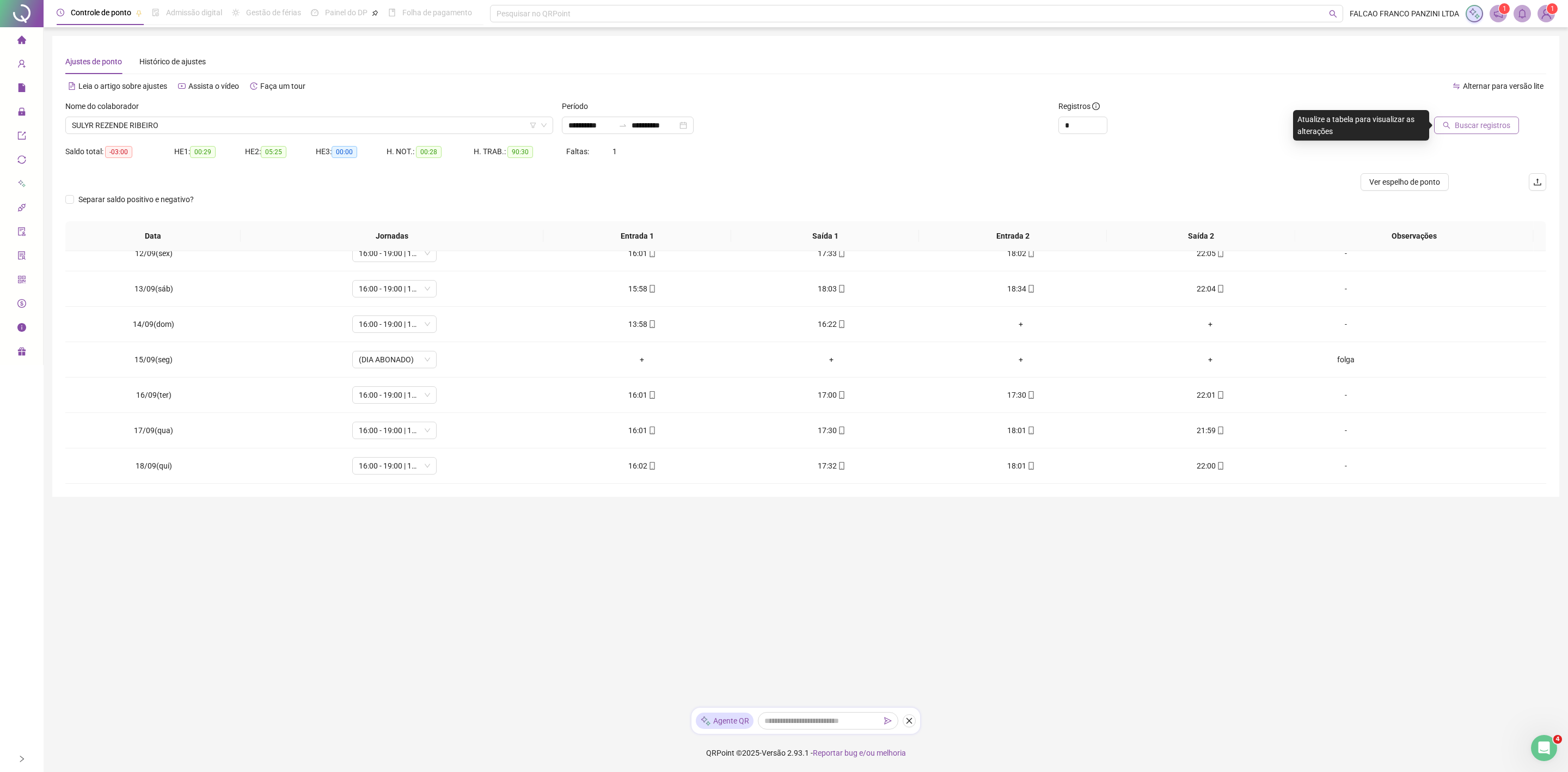
click at [1443, 131] on button "Buscar registros" at bounding box center [1476, 125] width 85 height 17
click at [169, 127] on span "SULYR REZENDE RIBEIRO" at bounding box center [309, 125] width 475 height 17
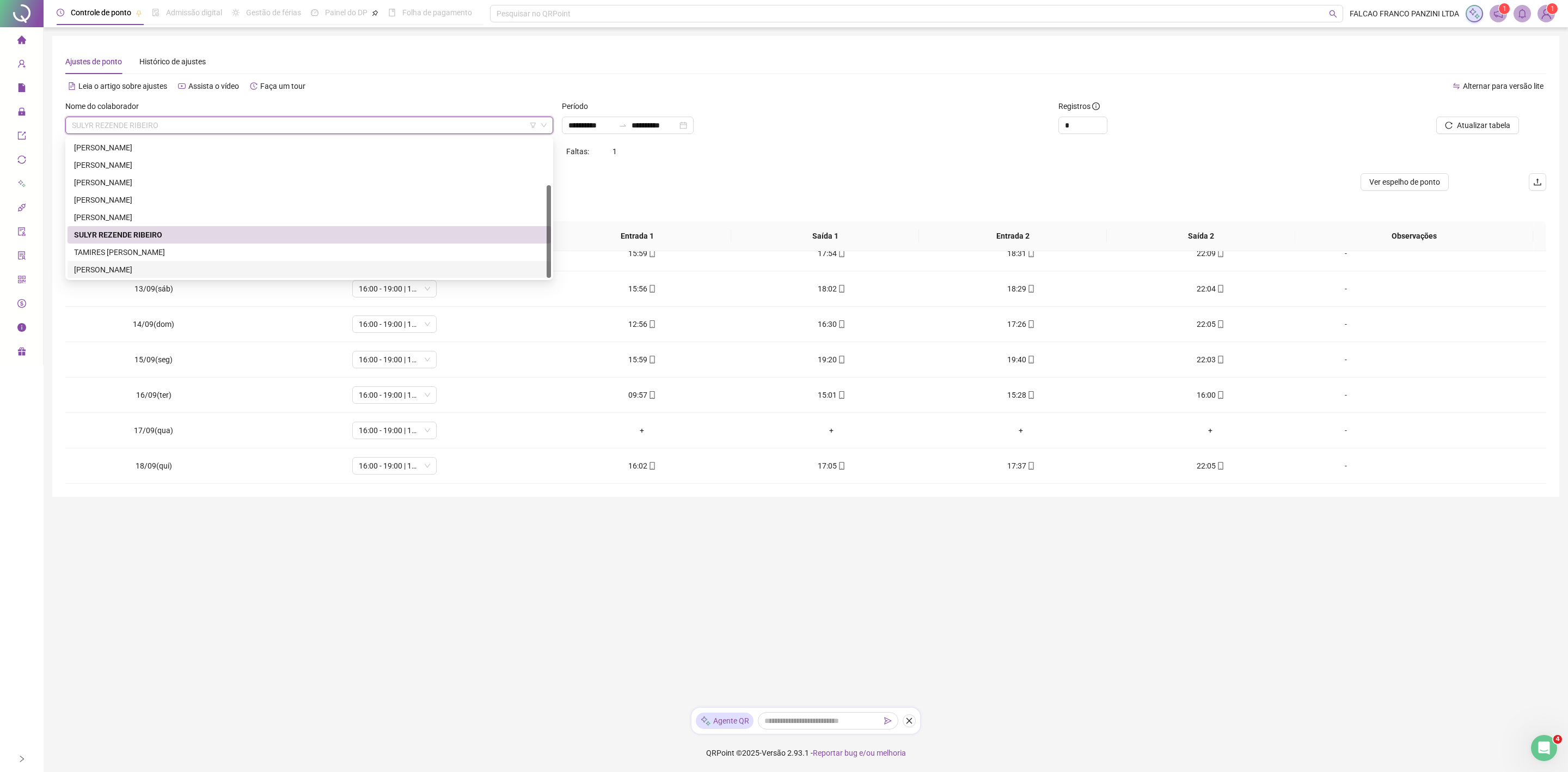
click at [175, 264] on div "THAMIRYS SILVESTRE OLIVEIRA DA SILVA" at bounding box center [310, 269] width 470 height 12
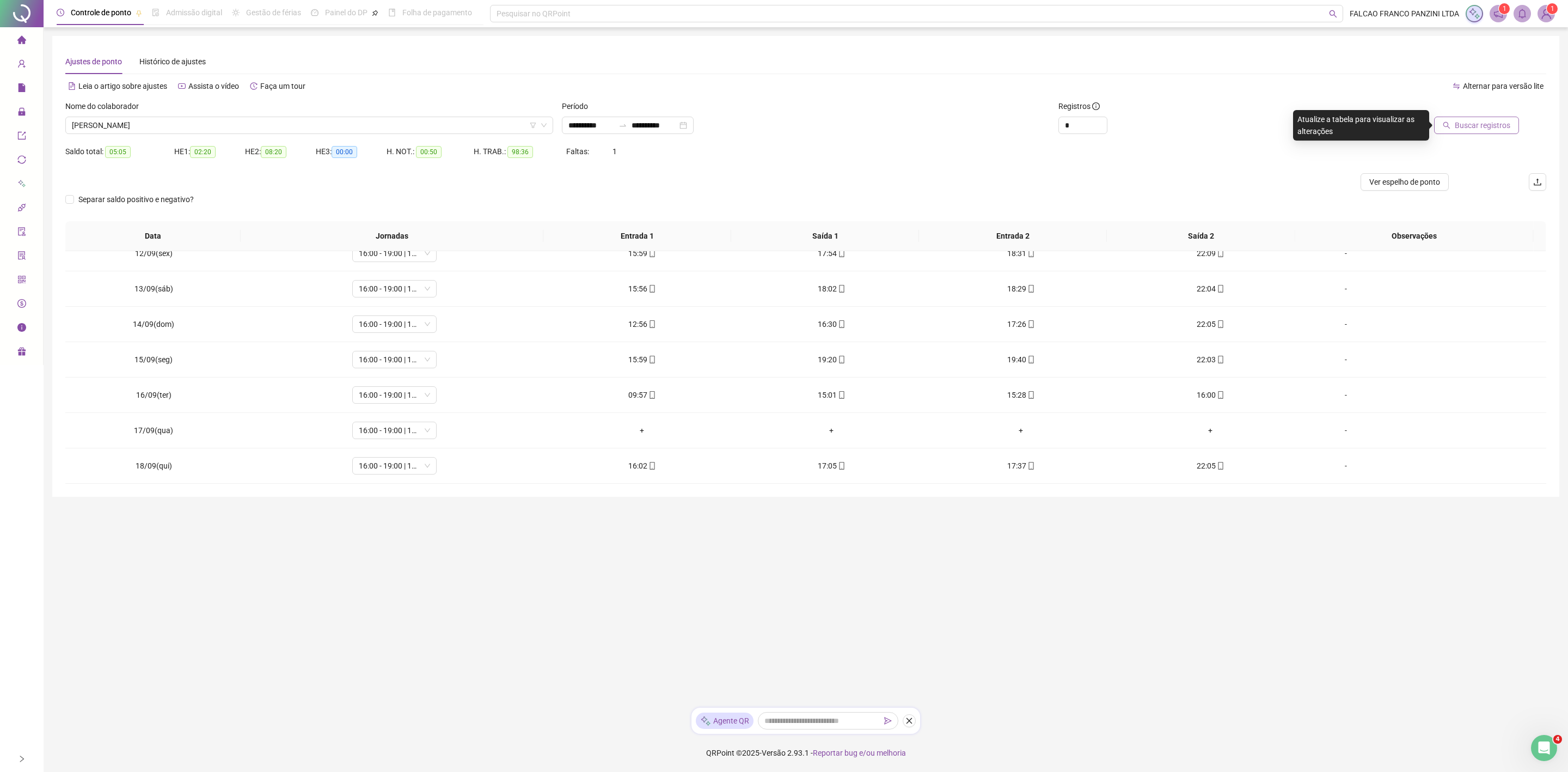
click at [1450, 126] on icon "search" at bounding box center [1447, 126] width 7 height 7
click at [1437, 117] on button "Atualizar tabela" at bounding box center [1478, 125] width 83 height 17
click at [807, 495] on div "**********" at bounding box center [806, 266] width 1507 height 460
click at [208, 129] on span "THAMIRYS SILVESTRE OLIVEIRA DA SILVA" at bounding box center [309, 125] width 475 height 17
click at [289, 121] on span "THAMIRYS SILVESTRE OLIVEIRA DA SILVA" at bounding box center [309, 125] width 475 height 17
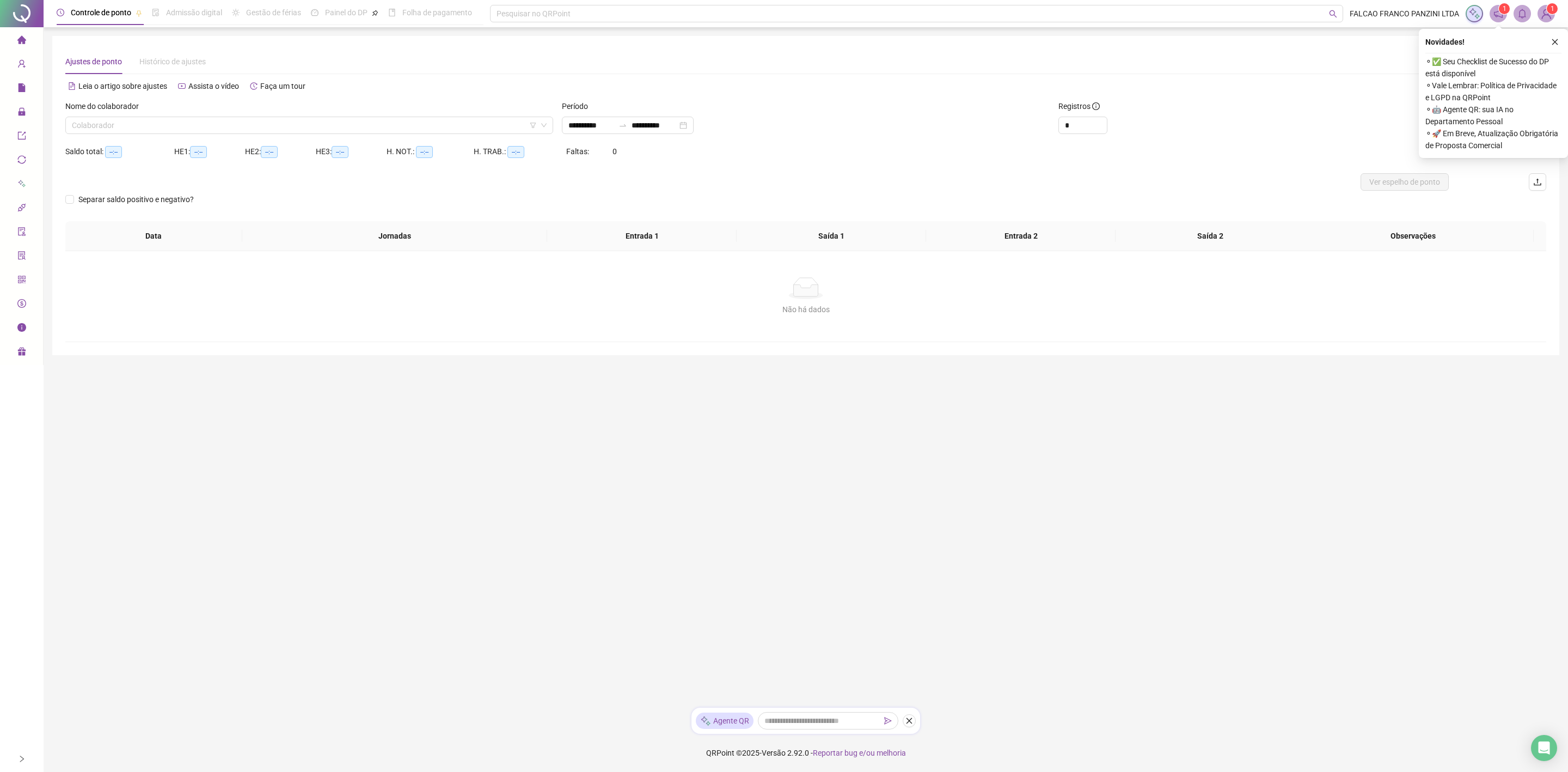
drag, startPoint x: 183, startPoint y: 124, endPoint x: 165, endPoint y: 142, distance: 25.5
click at [183, 123] on input "search" at bounding box center [304, 125] width 465 height 17
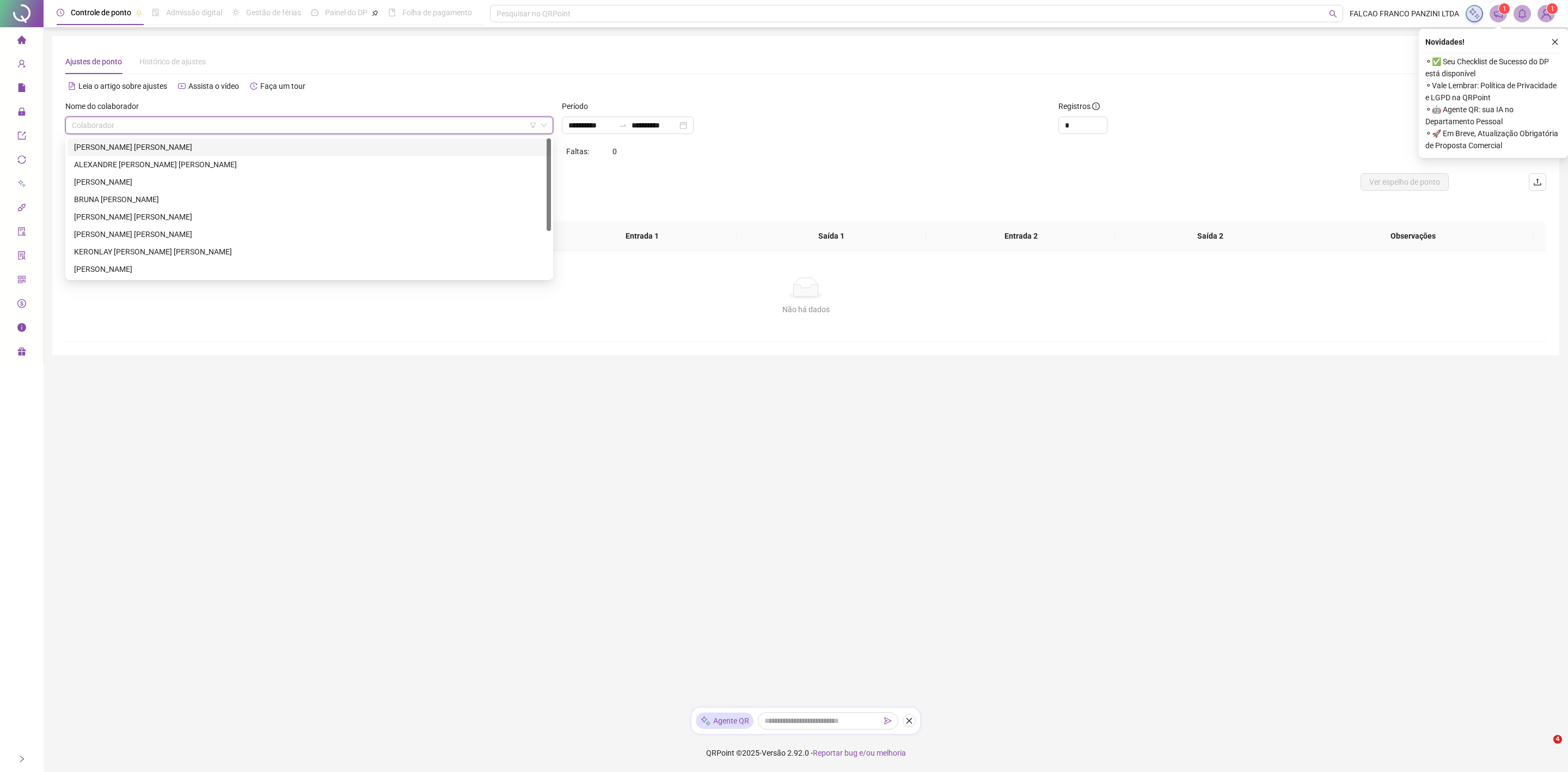
click at [149, 156] on div "ALEXANDRE [PERSON_NAME] [PERSON_NAME]" at bounding box center [309, 165] width 483 height 17
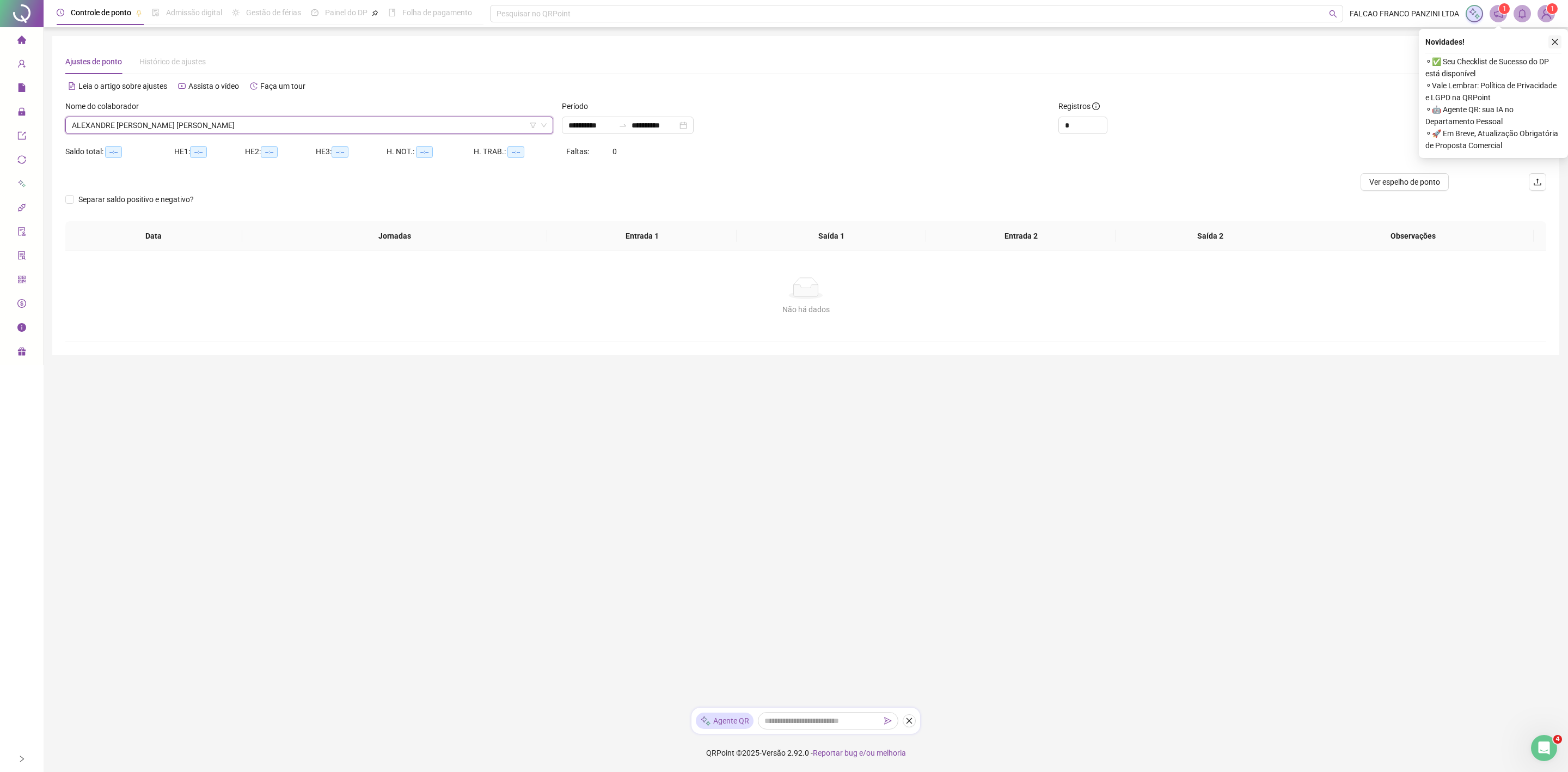
click at [1558, 40] on icon "close" at bounding box center [1555, 41] width 7 height 7
click at [1494, 123] on span "Buscar registros" at bounding box center [1483, 125] width 55 height 12
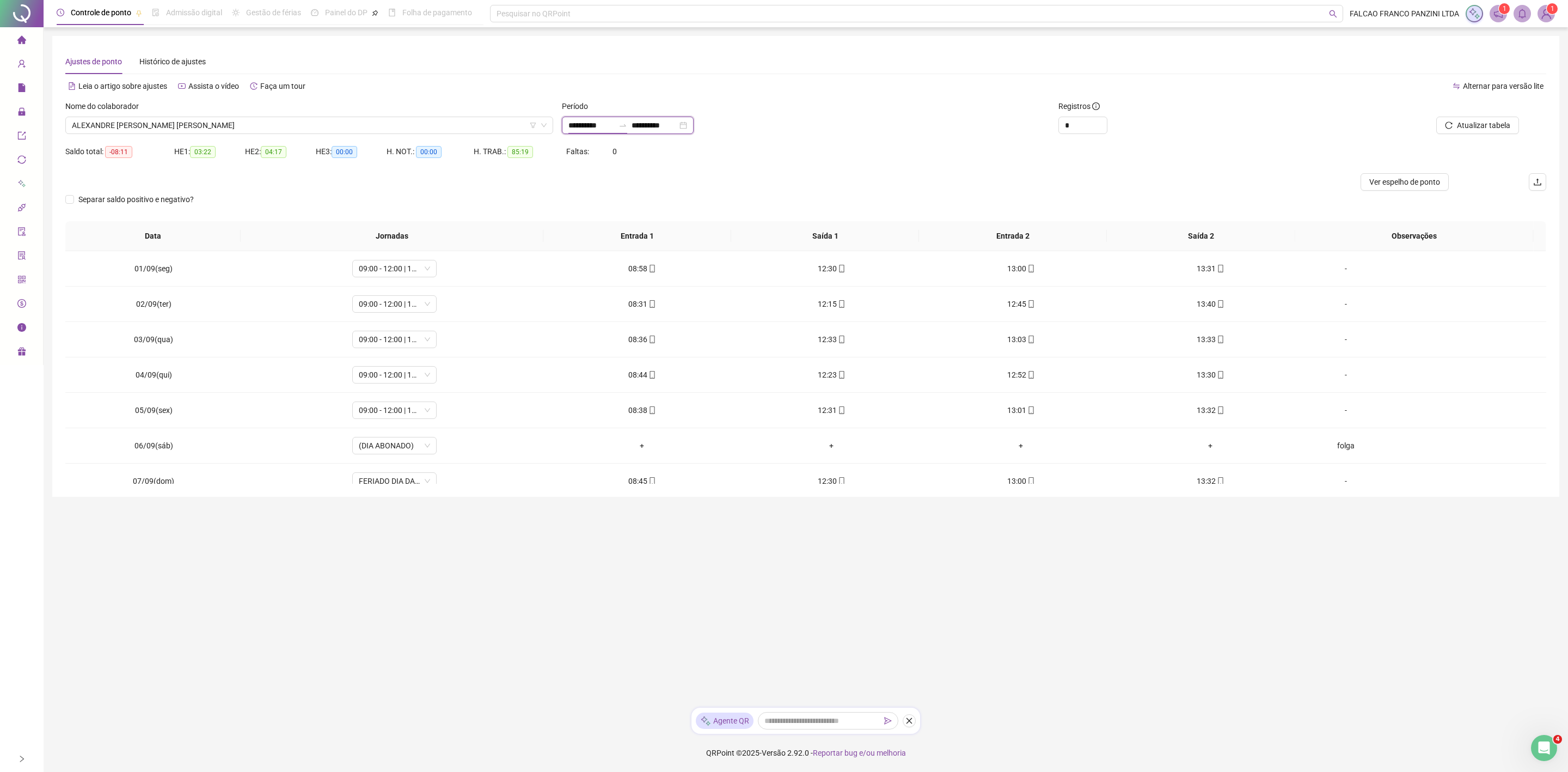
click at [600, 129] on input "**********" at bounding box center [592, 125] width 46 height 12
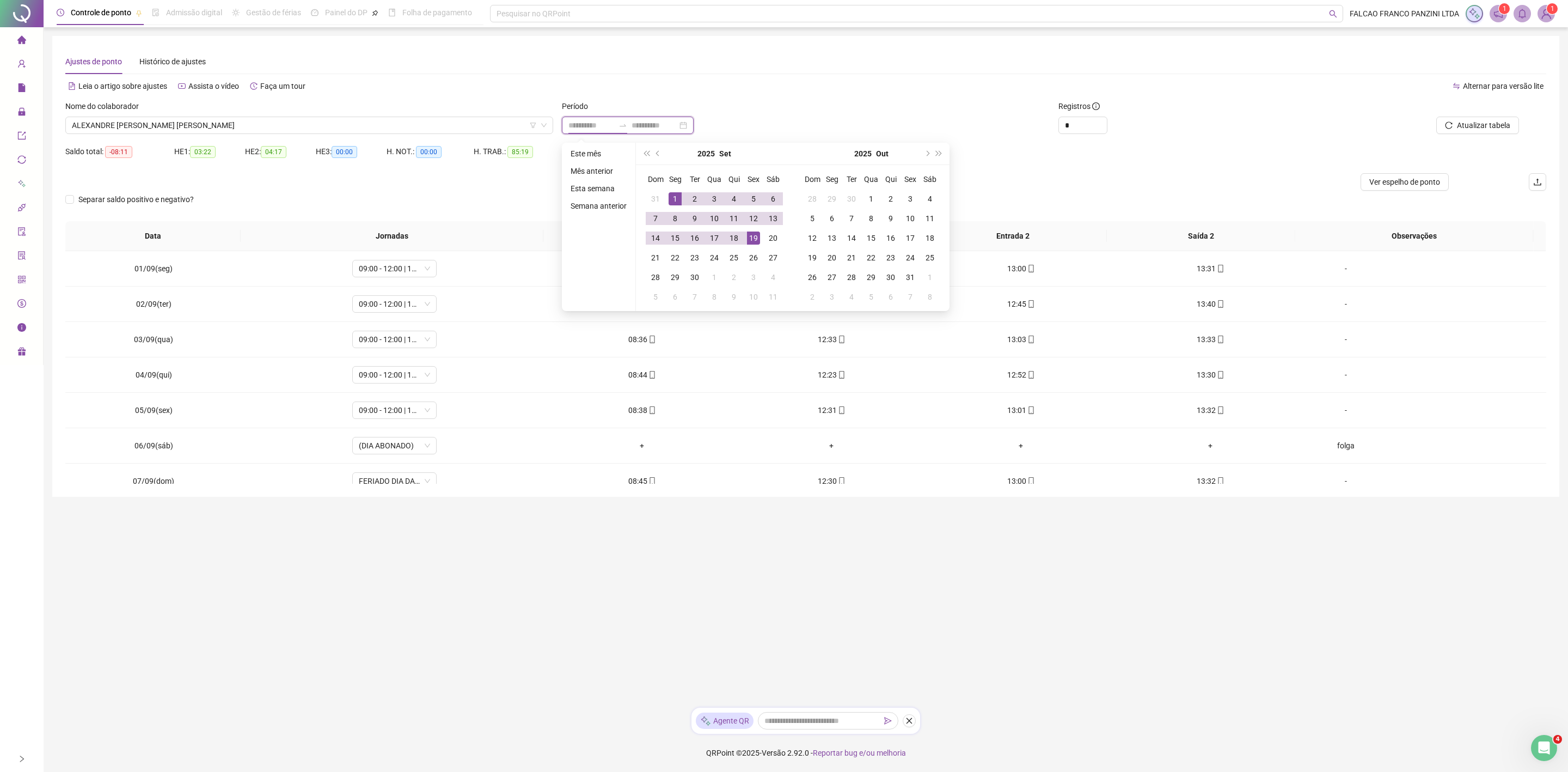
type input "**********"
click at [748, 239] on div "19" at bounding box center [753, 238] width 13 height 13
type input "**********"
click at [674, 199] on div "1" at bounding box center [675, 199] width 13 height 13
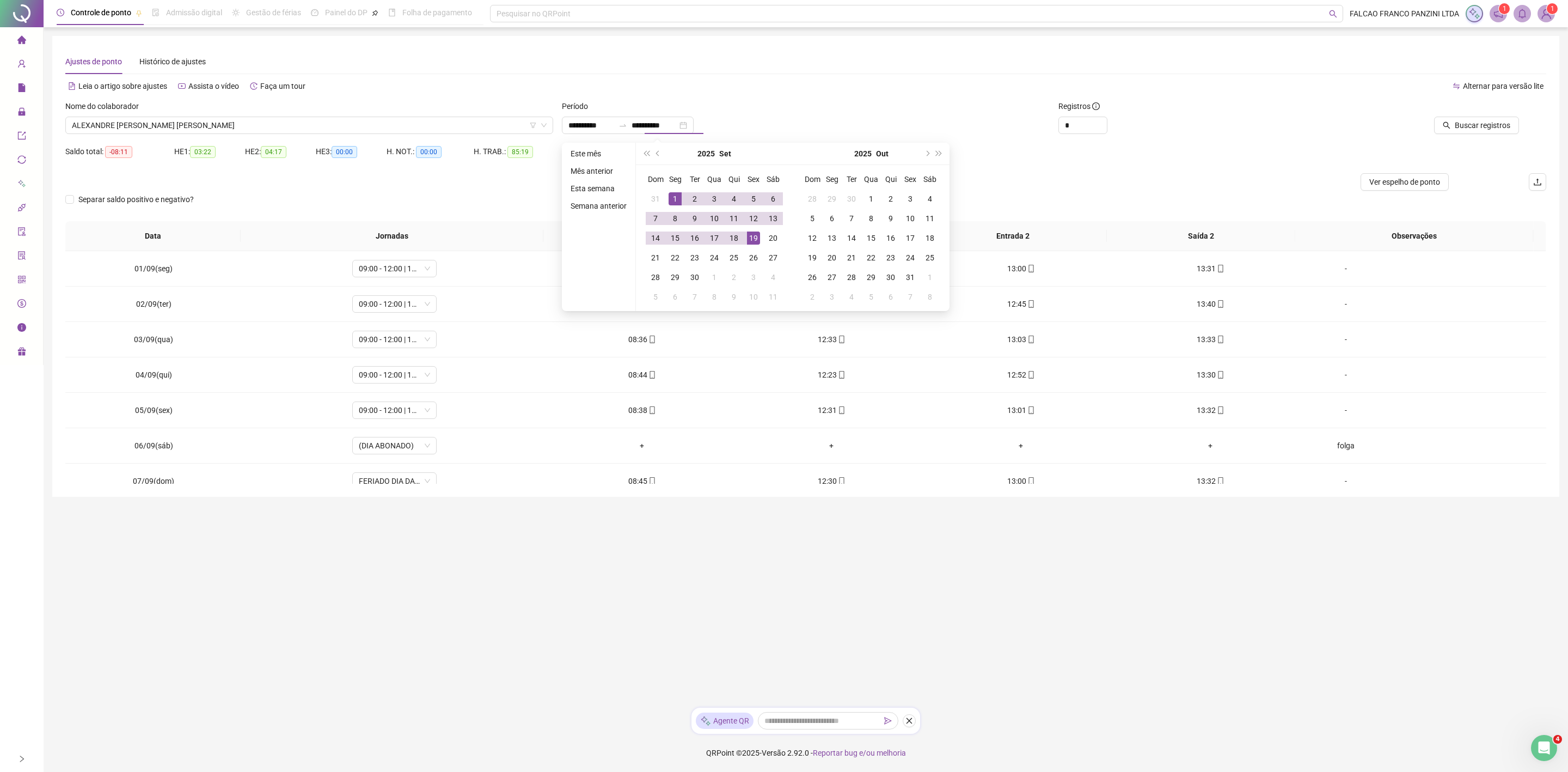
type input "**********"
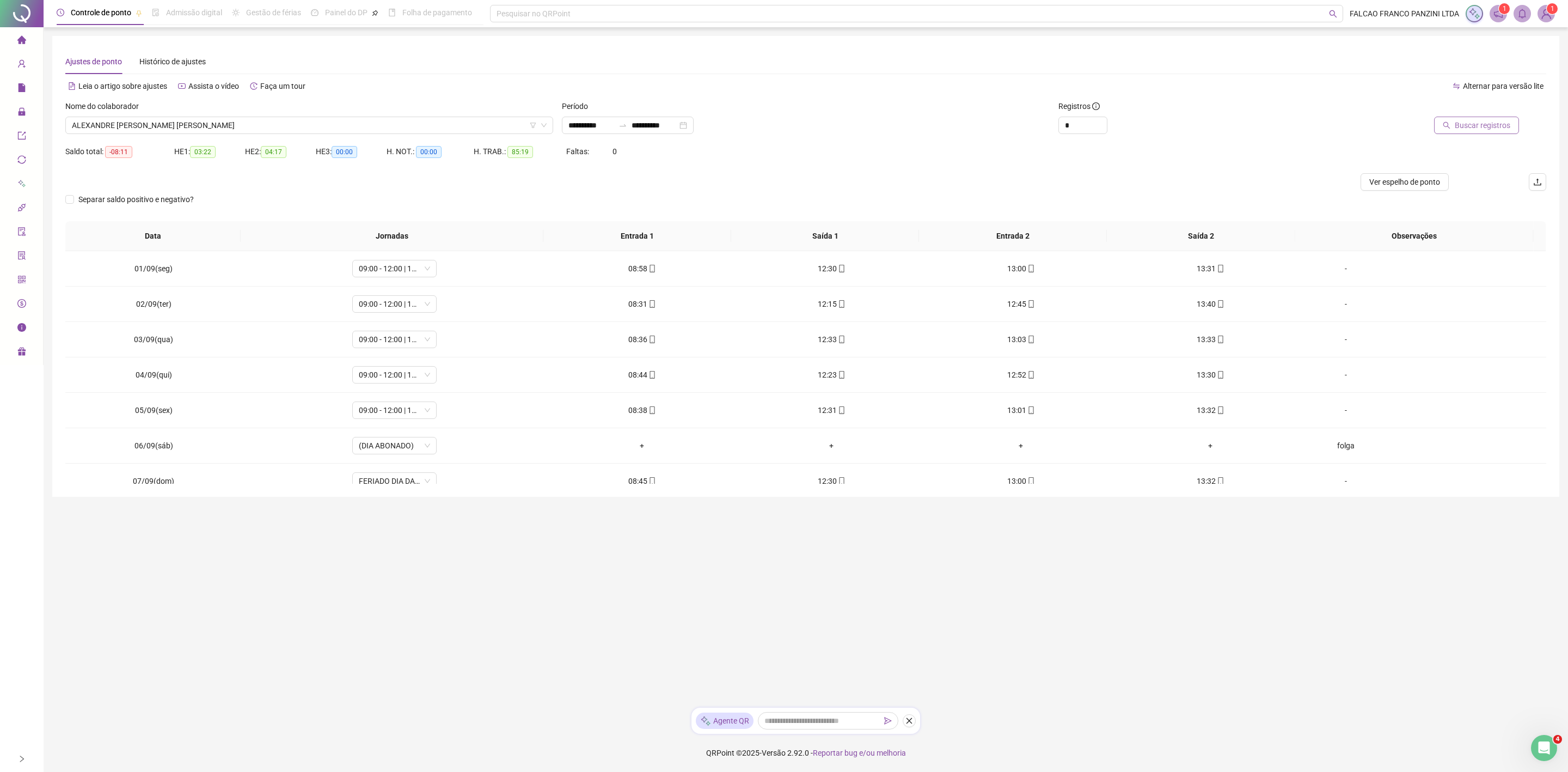
click at [1488, 123] on span "Buscar registros" at bounding box center [1483, 125] width 55 height 12
